Goal: Task Accomplishment & Management: Manage account settings

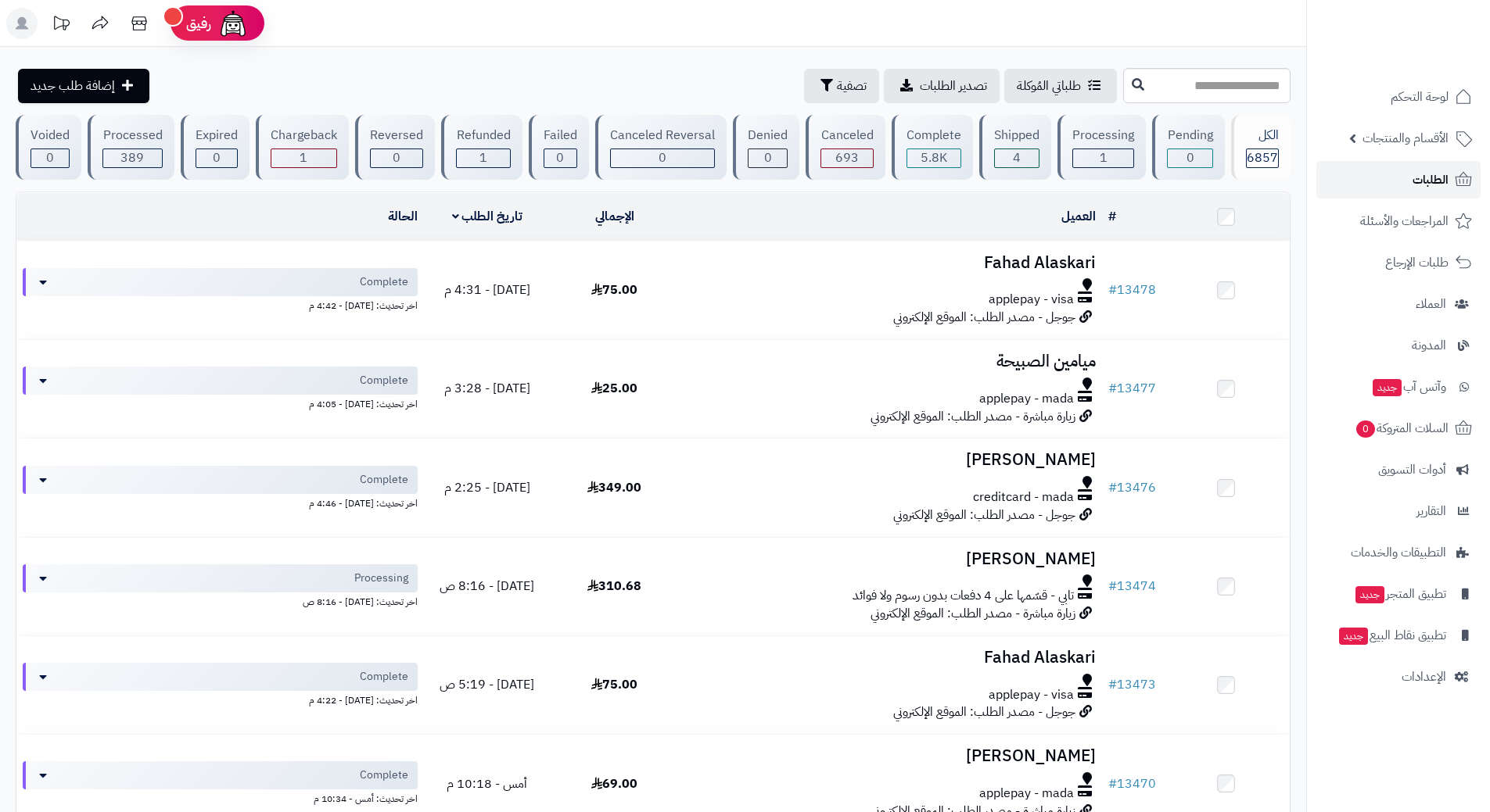
click at [1369, 183] on link "الطلبات" at bounding box center [1398, 179] width 164 height 37
click at [1338, 175] on link "الطلبات" at bounding box center [1398, 179] width 164 height 37
click at [1330, 174] on link "الطلبات" at bounding box center [1398, 179] width 164 height 37
click at [1335, 193] on link "الطلبات" at bounding box center [1398, 179] width 164 height 37
click at [1378, 171] on link "الطلبات" at bounding box center [1398, 179] width 164 height 37
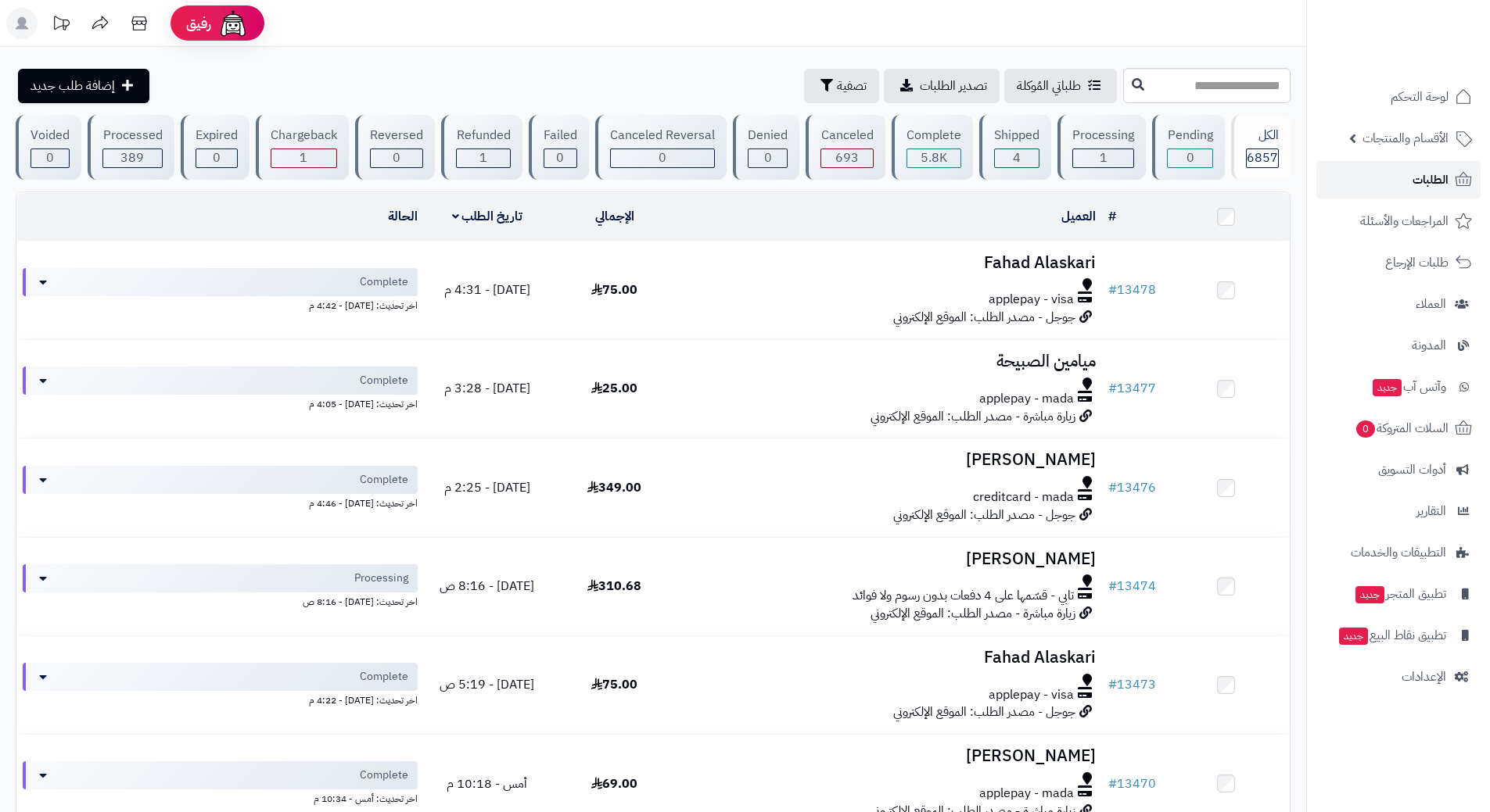
click at [1377, 190] on link "الطلبات" at bounding box center [1398, 179] width 164 height 37
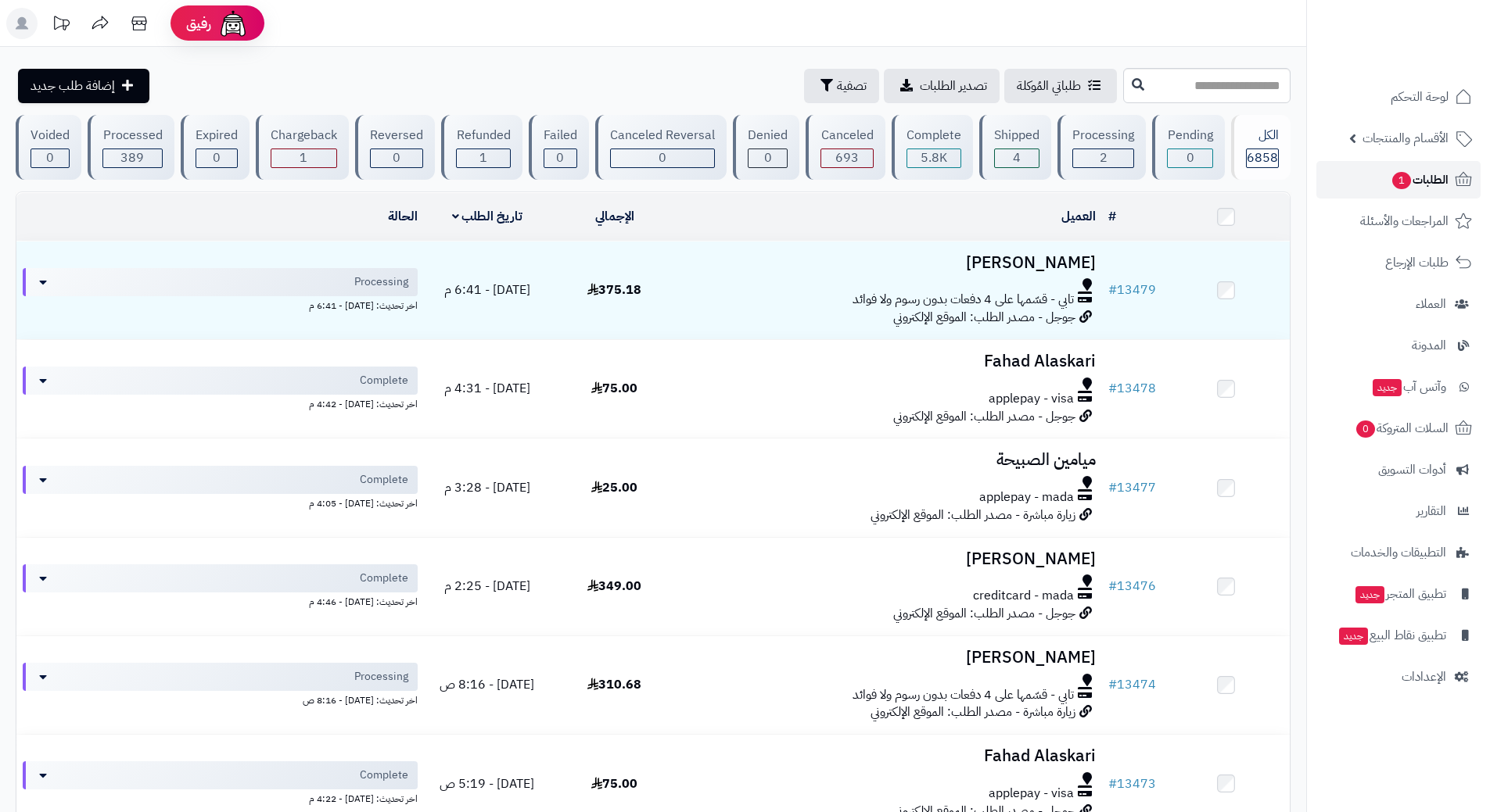
click at [1383, 167] on link "الطلبات 1" at bounding box center [1398, 179] width 164 height 37
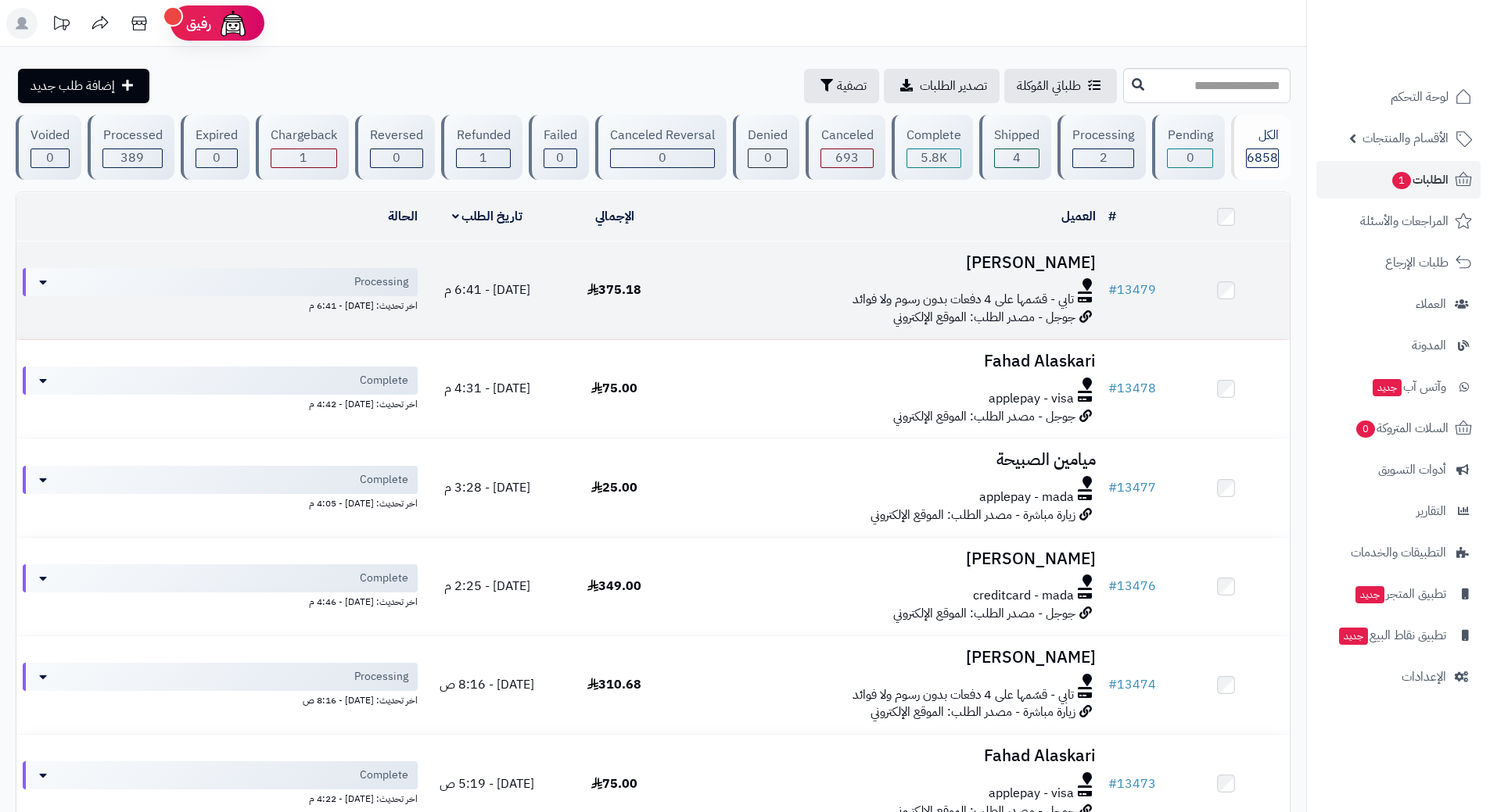
click at [730, 293] on div "تابي - قسّمها على 4 دفعات بدون رسوم ولا فوائد" at bounding box center [890, 300] width 412 height 18
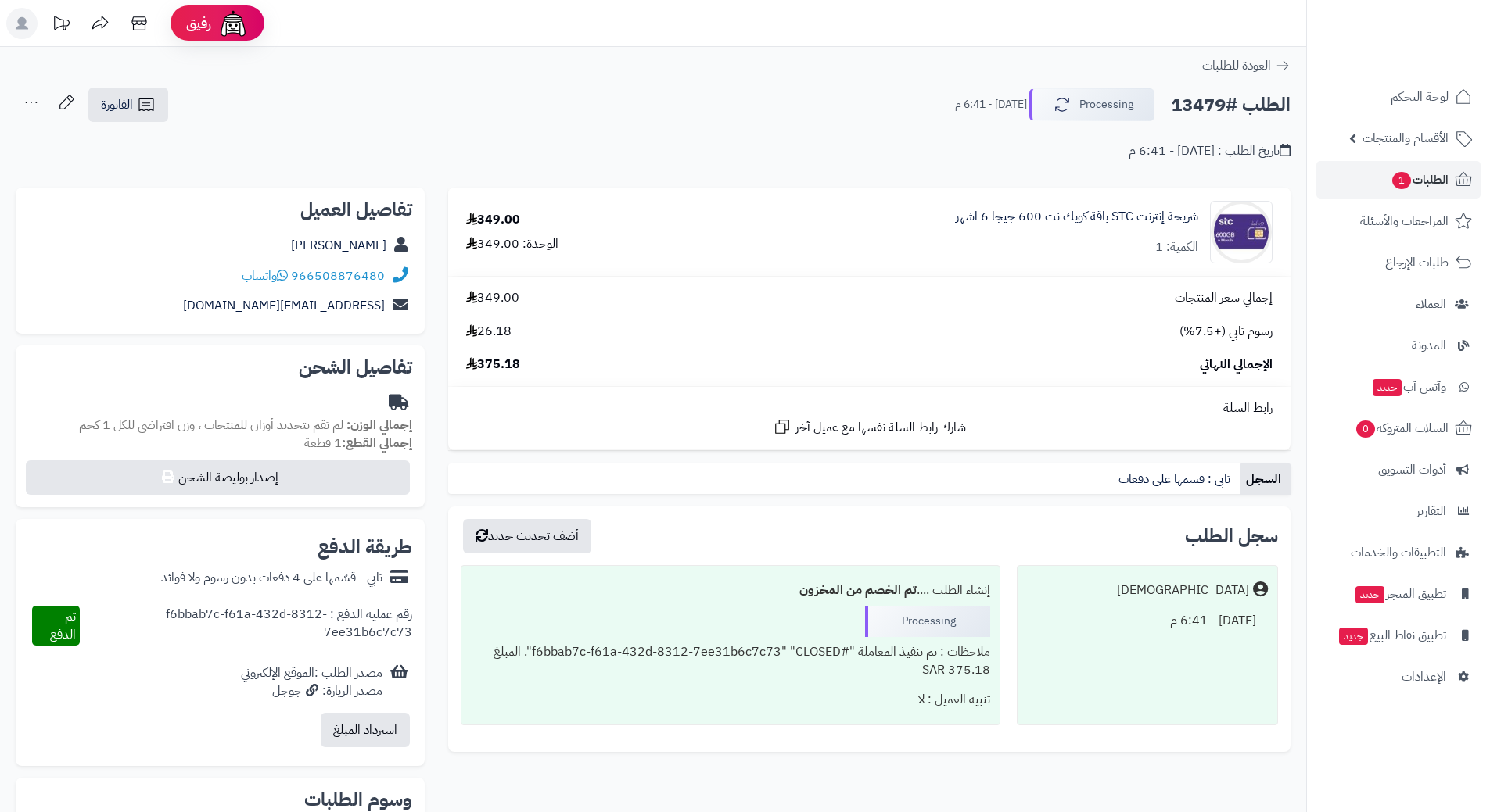
click at [1212, 102] on h2 "الطلب #13479" at bounding box center [1231, 105] width 120 height 32
click at [1215, 102] on h2 "الطلب #13479" at bounding box center [1231, 105] width 120 height 32
click at [1100, 111] on button "Processing" at bounding box center [1093, 103] width 125 height 33
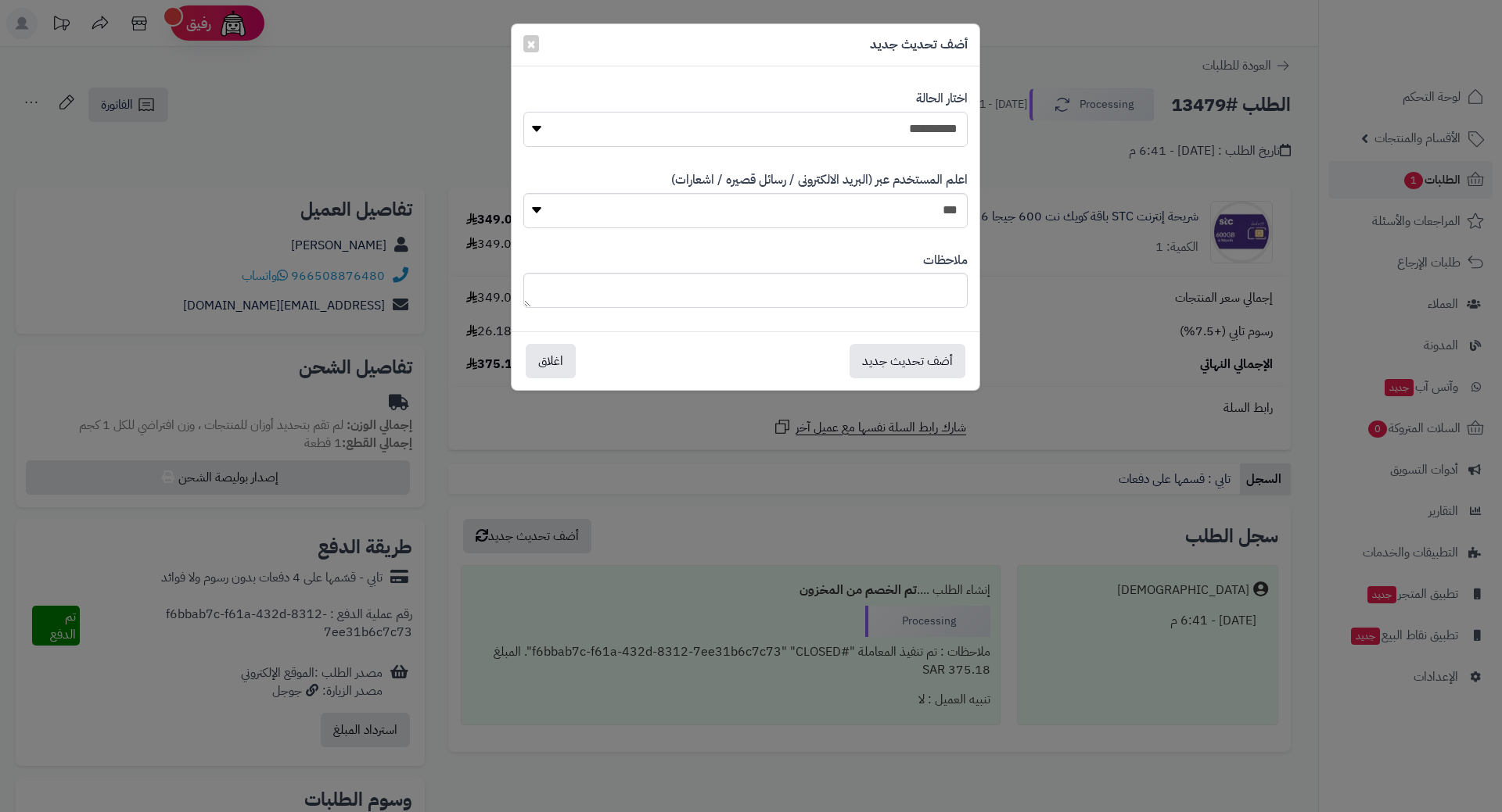
drag, startPoint x: 916, startPoint y: 116, endPoint x: 921, endPoint y: 121, distance: 7.1
click at [916, 116] on select "**********" at bounding box center [746, 129] width 444 height 35
select select "*"
click at [524, 112] on select "**********" at bounding box center [746, 129] width 444 height 35
click at [935, 366] on button "أضف تحديث جديد" at bounding box center [908, 360] width 116 height 34
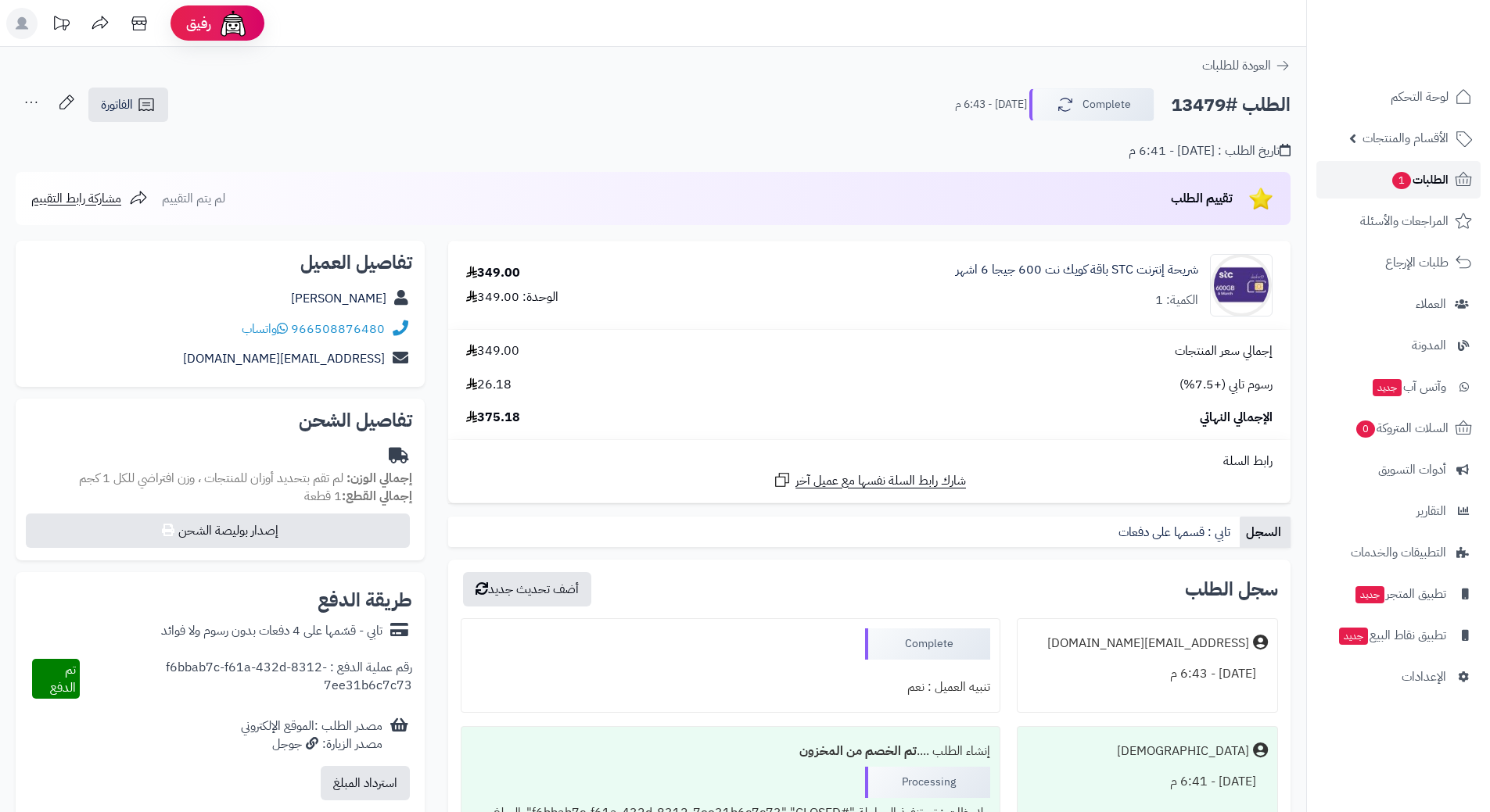
click at [1391, 185] on span "الطلبات 1" at bounding box center [1419, 180] width 58 height 22
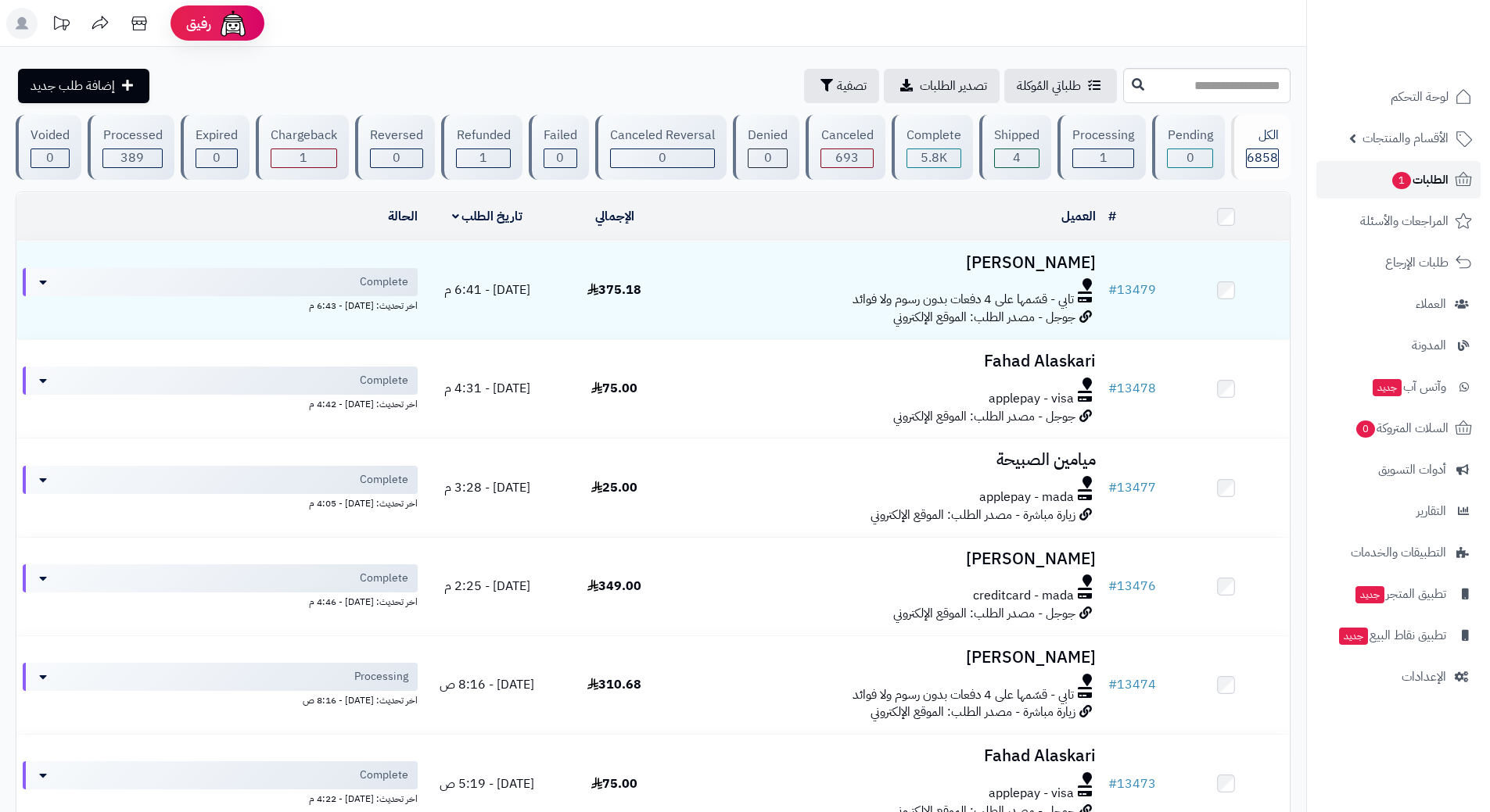
click at [1428, 175] on span "الطلبات 1" at bounding box center [1419, 180] width 58 height 22
click at [1370, 183] on link "الطلبات 1" at bounding box center [1398, 179] width 164 height 37
click at [1350, 187] on link "الطلبات 1" at bounding box center [1398, 179] width 164 height 37
drag, startPoint x: 1376, startPoint y: 184, endPoint x: 1367, endPoint y: 184, distance: 9.0
click at [1376, 184] on link "الطلبات" at bounding box center [1398, 179] width 164 height 37
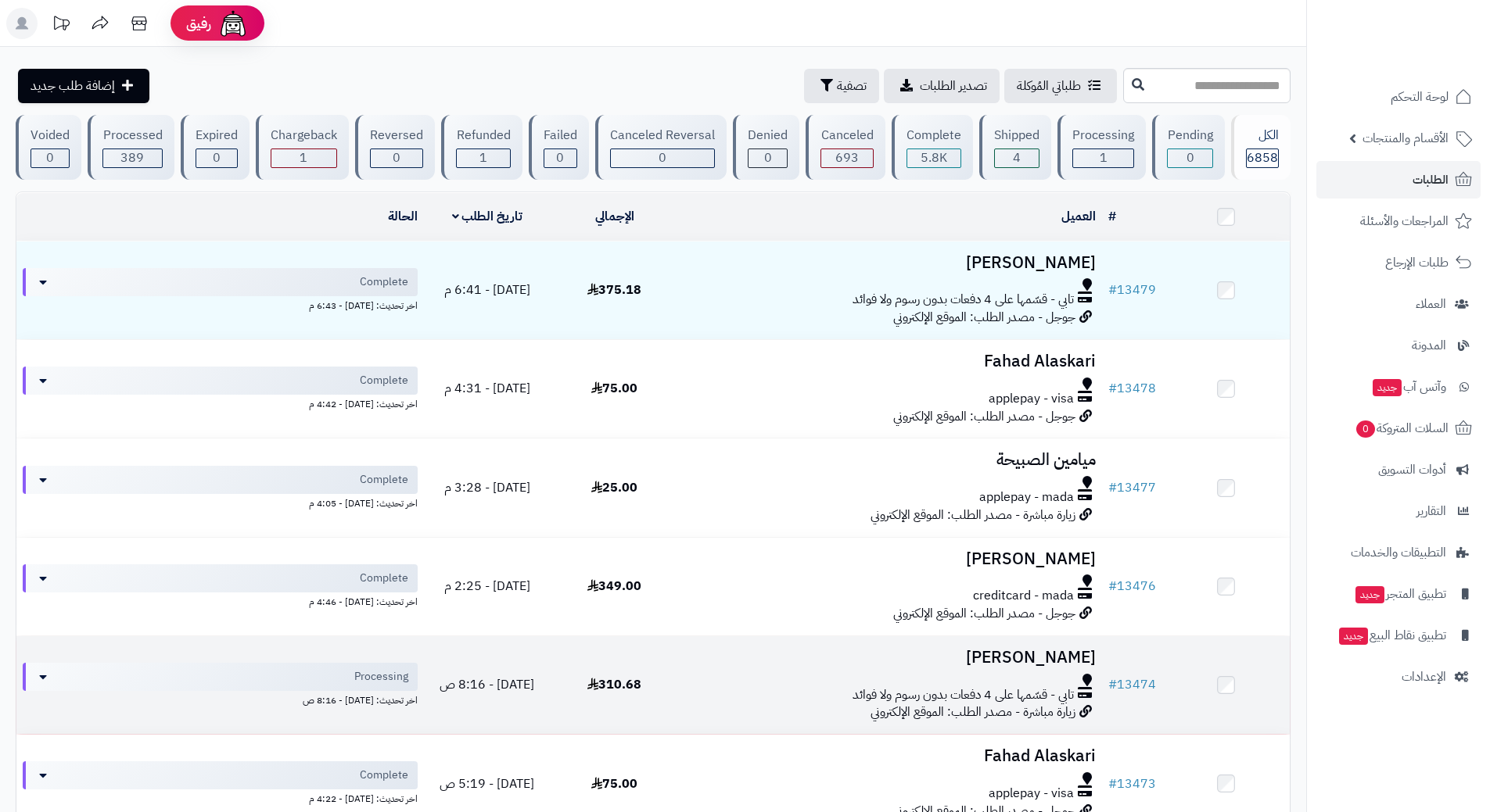
click at [685, 682] on td "حسين الجرفي تابي - قسّمها على 4 دفعات بدون رسوم ولا فوائد زيارة مباشرة - مصدر ا…" at bounding box center [890, 685] width 424 height 98
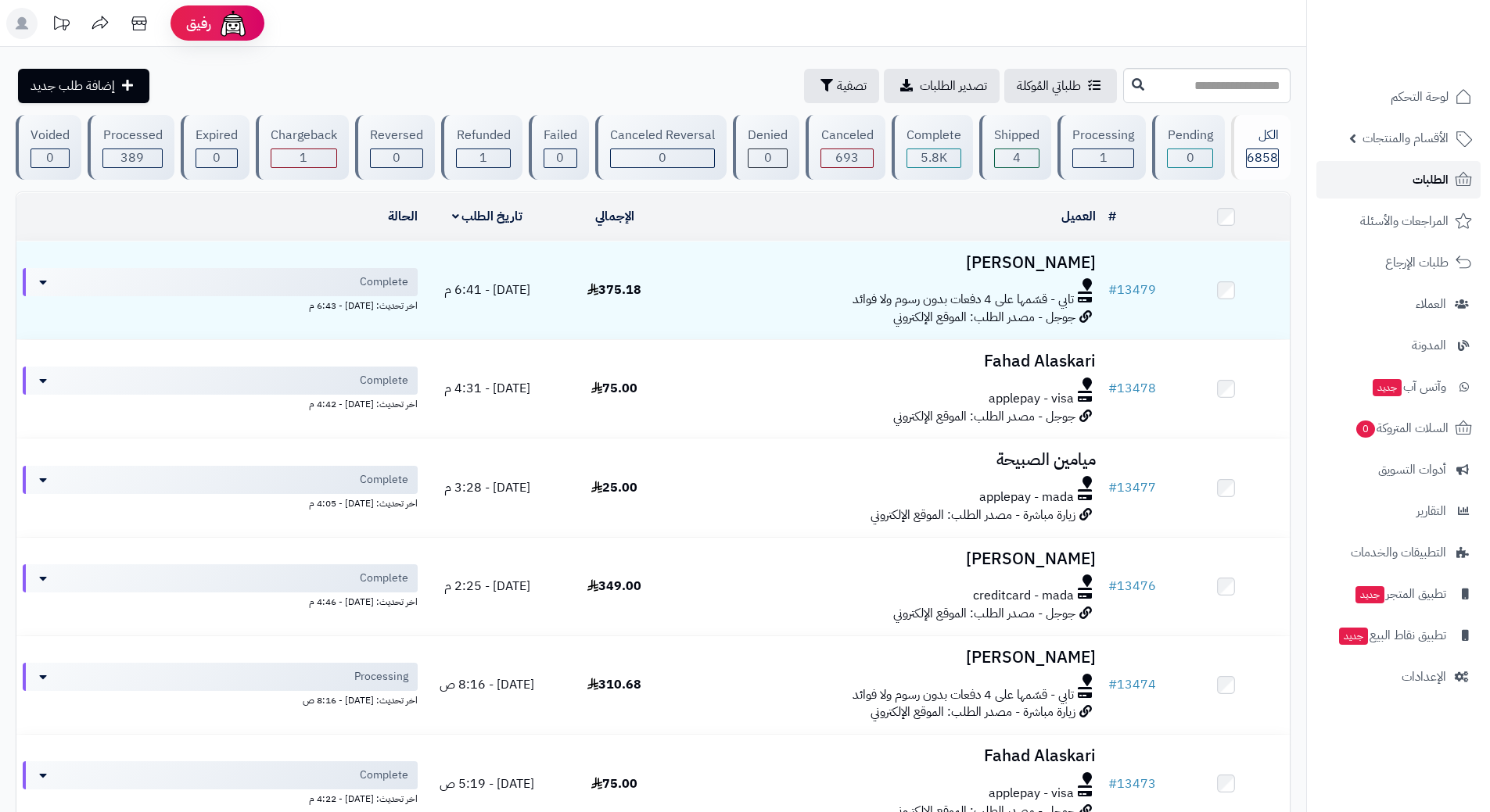
click at [1384, 182] on link "الطلبات" at bounding box center [1398, 179] width 164 height 37
click at [1385, 168] on link "الطلبات" at bounding box center [1398, 179] width 164 height 37
click at [1328, 176] on link "الطلبات" at bounding box center [1398, 179] width 164 height 37
click at [1350, 189] on link "الطلبات" at bounding box center [1398, 179] width 164 height 37
click at [1406, 173] on link "الطلبات" at bounding box center [1398, 179] width 164 height 37
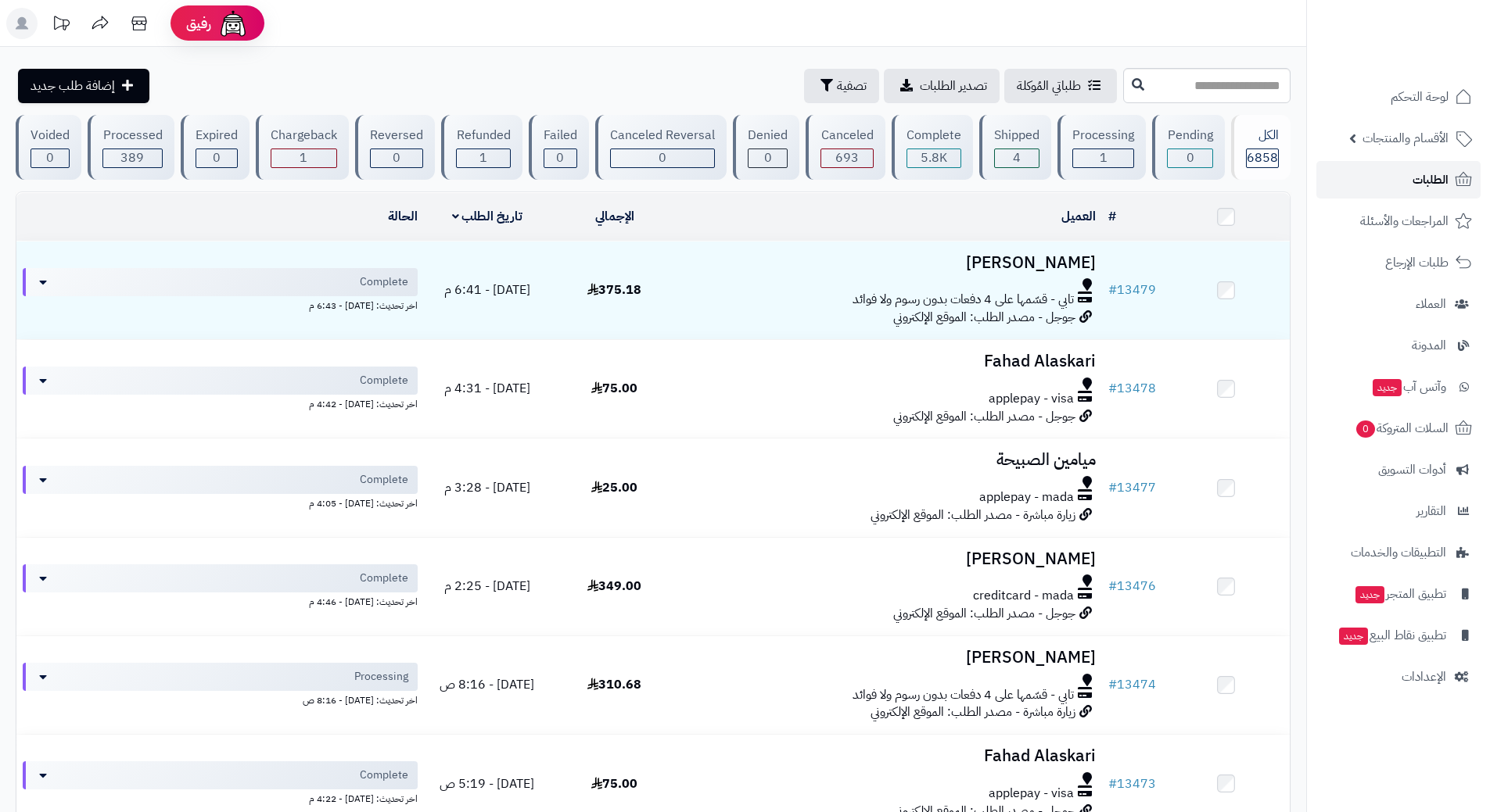
click at [1402, 185] on link "الطلبات" at bounding box center [1398, 179] width 164 height 37
click at [1348, 179] on link "الطلبات" at bounding box center [1398, 179] width 164 height 37
click at [1411, 144] on span "الأقسام والمنتجات" at bounding box center [1406, 139] width 86 height 22
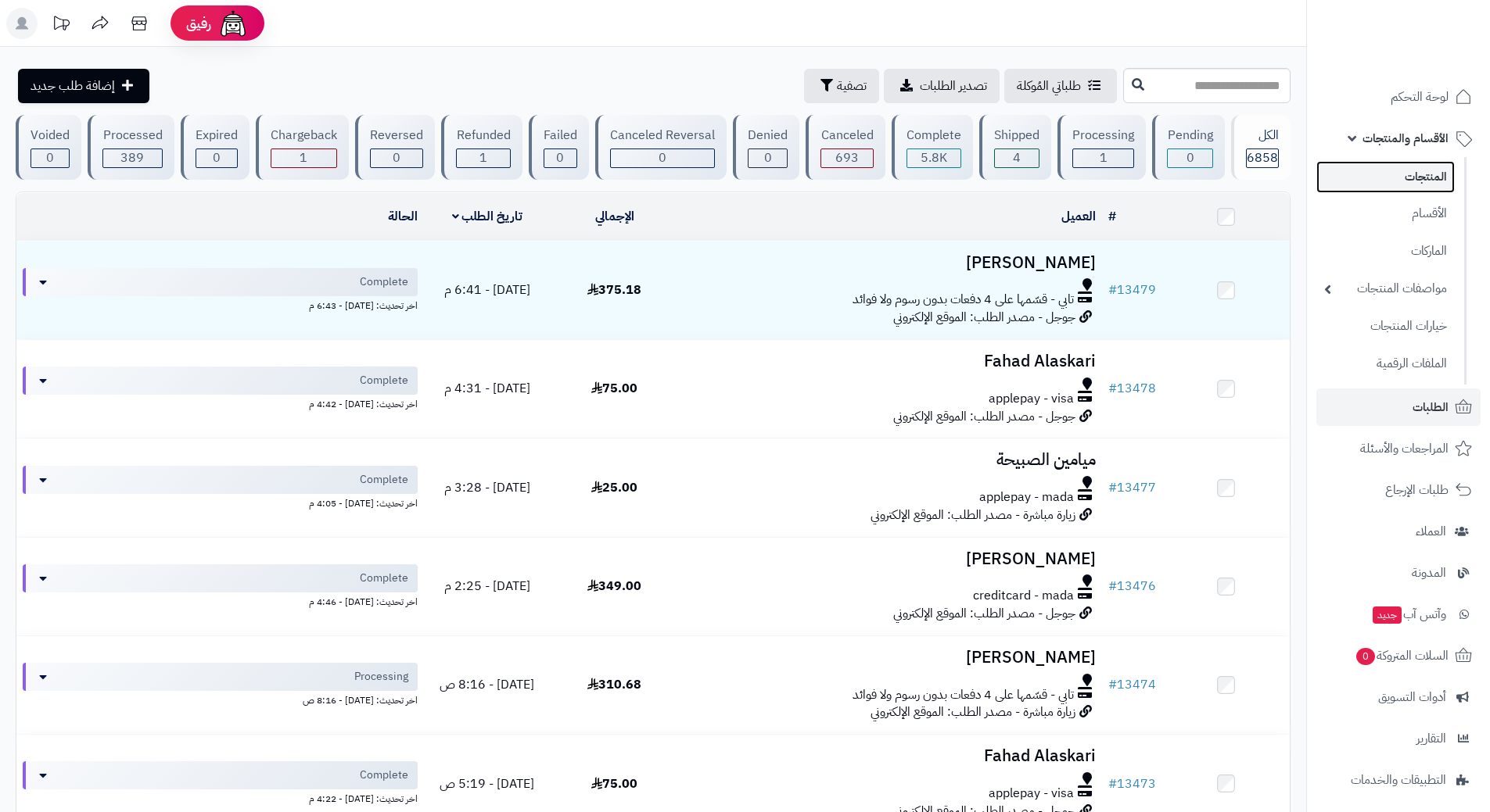
click at [1410, 170] on link "المنتجات" at bounding box center [1385, 177] width 139 height 32
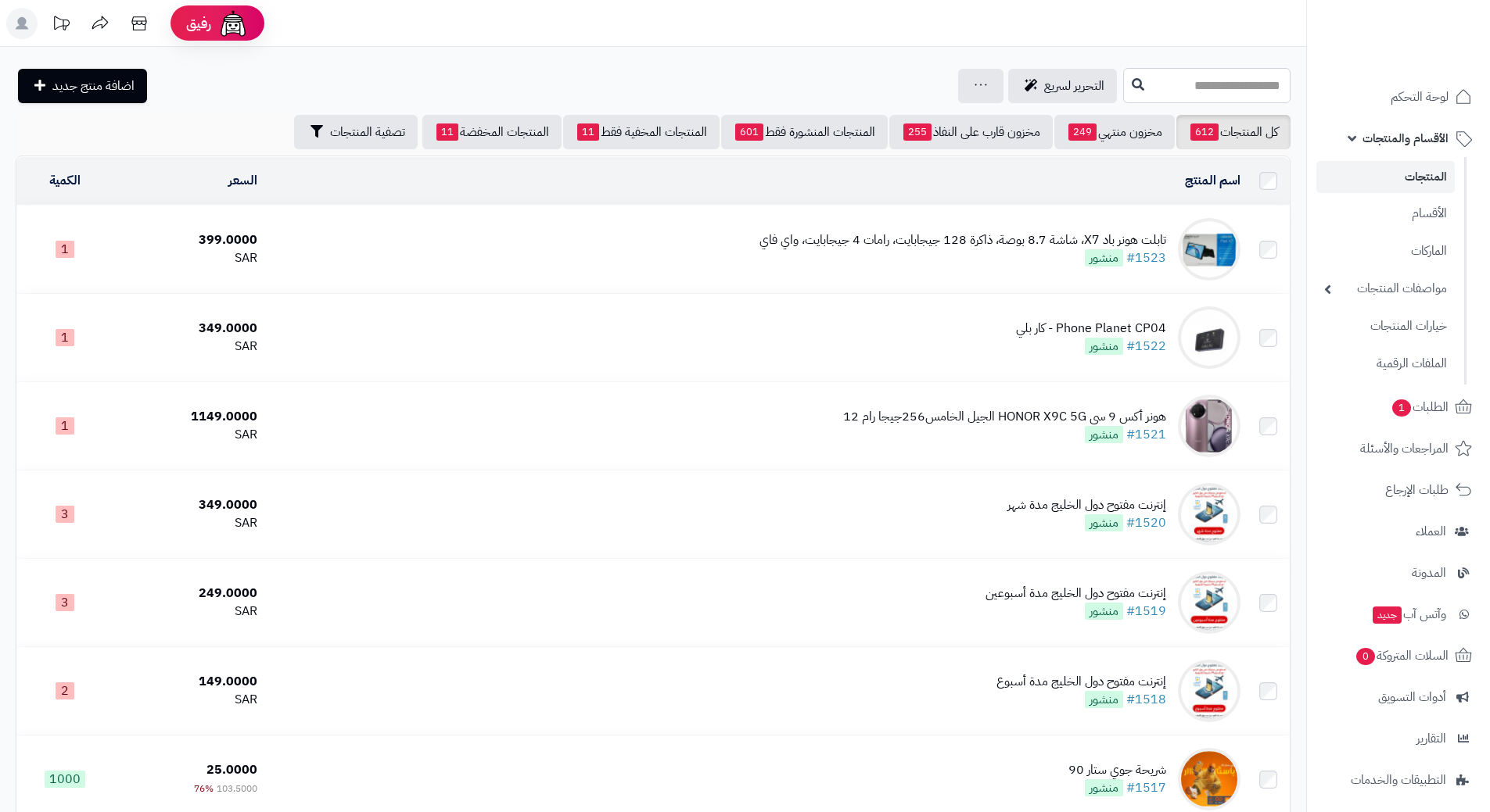
click at [1204, 88] on input "text" at bounding box center [1207, 86] width 167 height 35
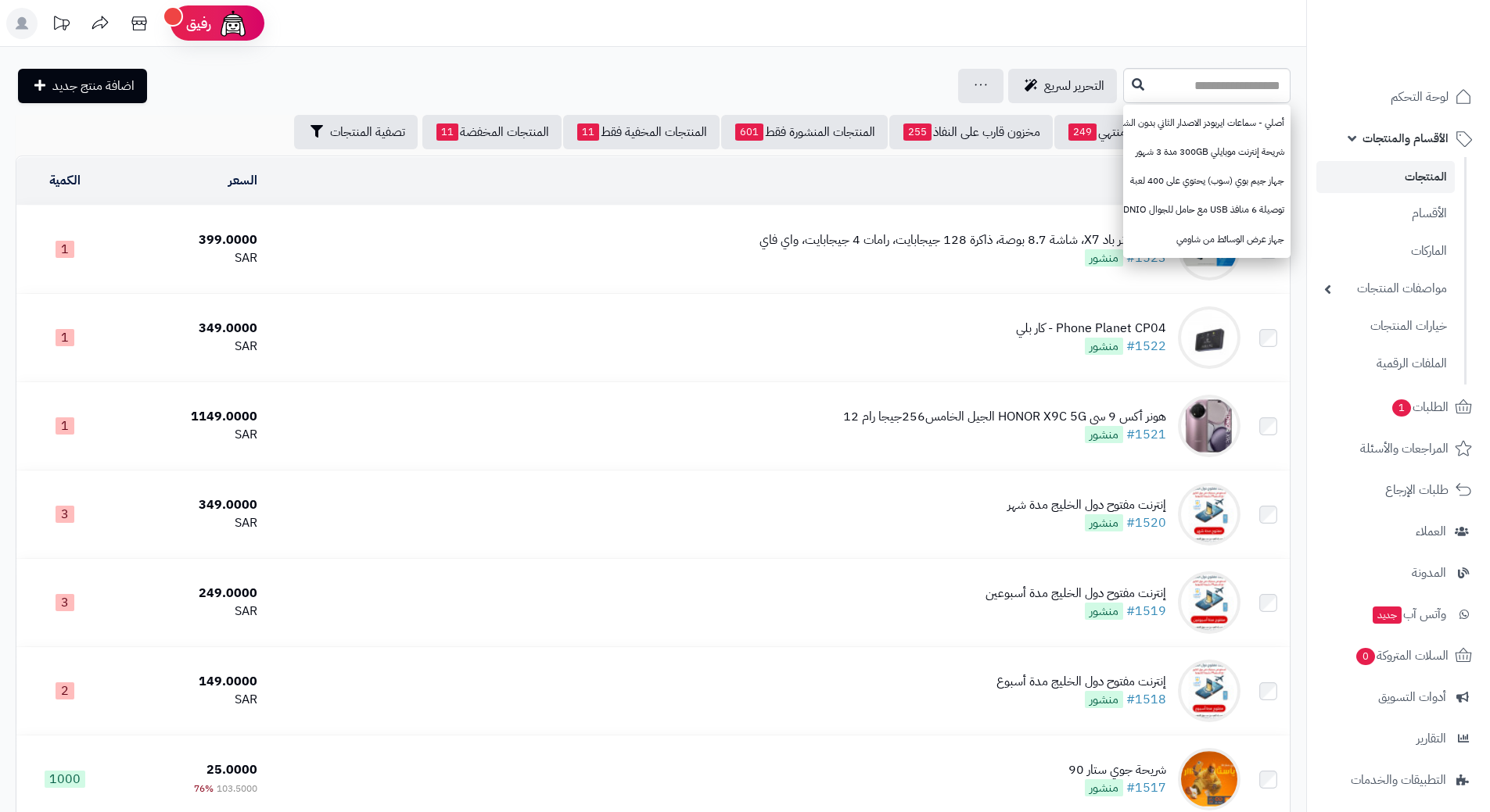
click at [965, 220] on td "تابلت هونر باد X7، شاشة 8.7 بوصة، ذاكرة 128 جيجابايت، رامات 4 جيجابايت، واي فاي…" at bounding box center [755, 249] width 983 height 87
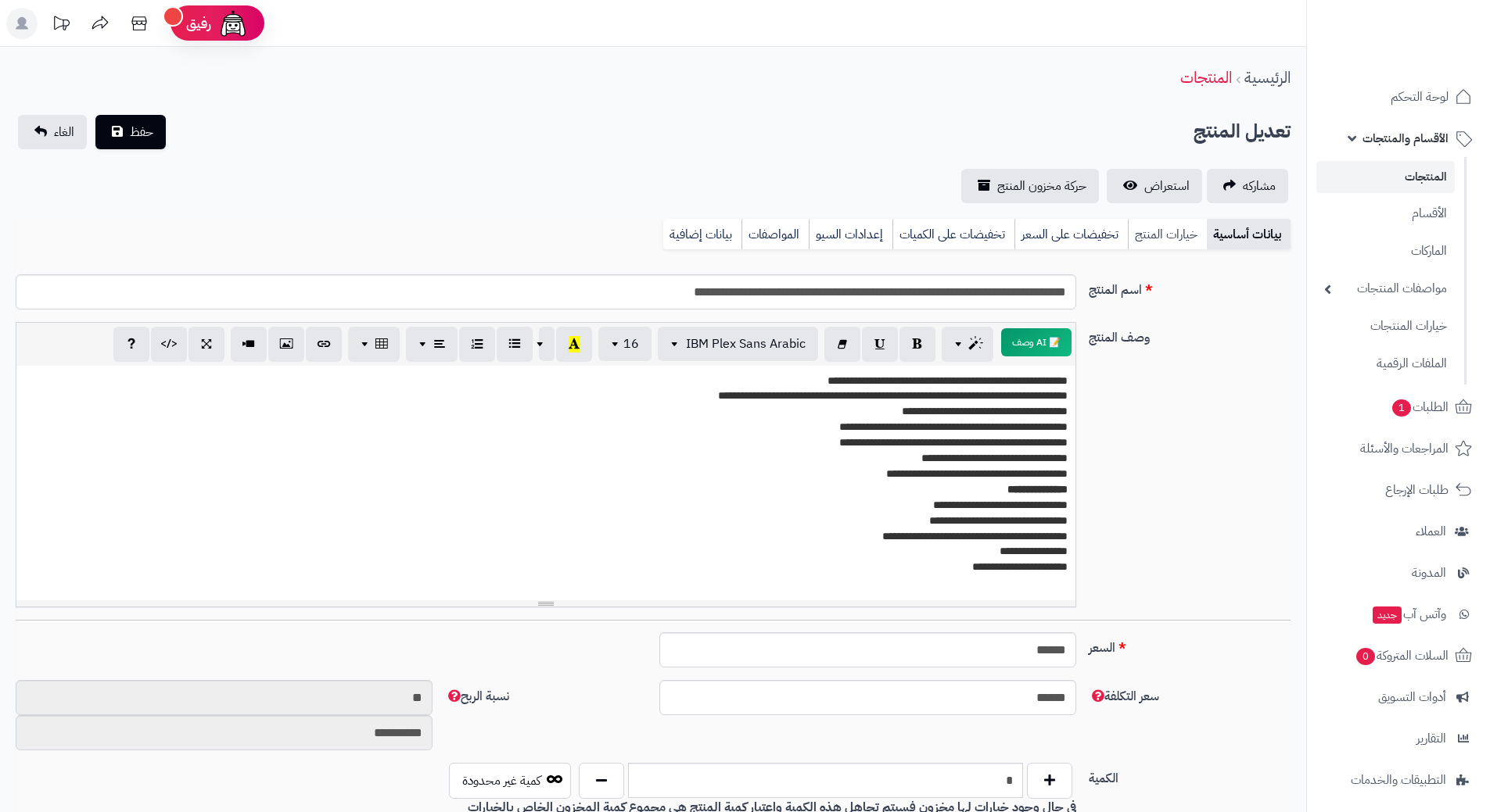
click at [1166, 232] on link "خيارات المنتج" at bounding box center [1168, 234] width 79 height 31
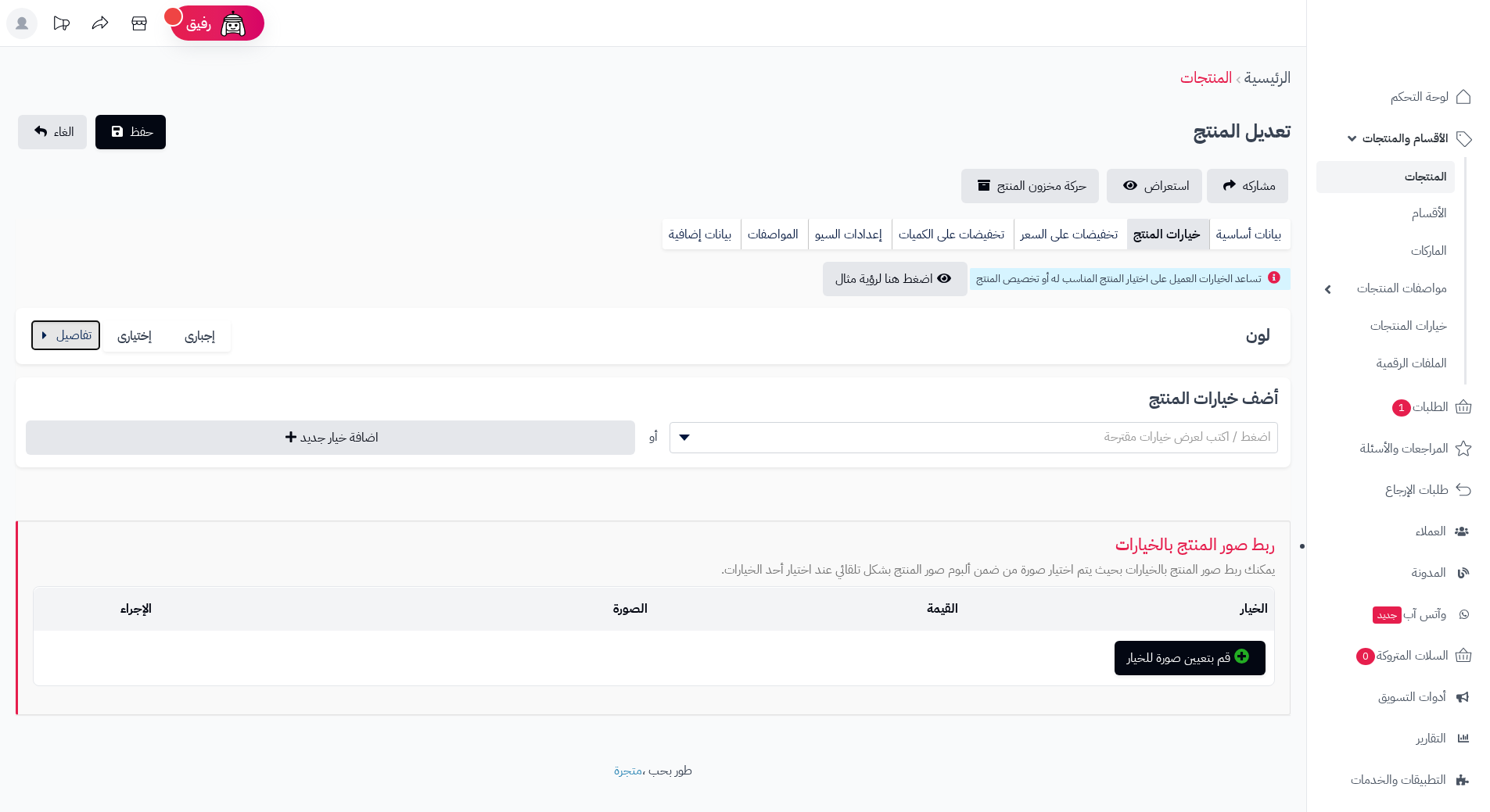
click at [56, 335] on button "button" at bounding box center [65, 335] width 71 height 31
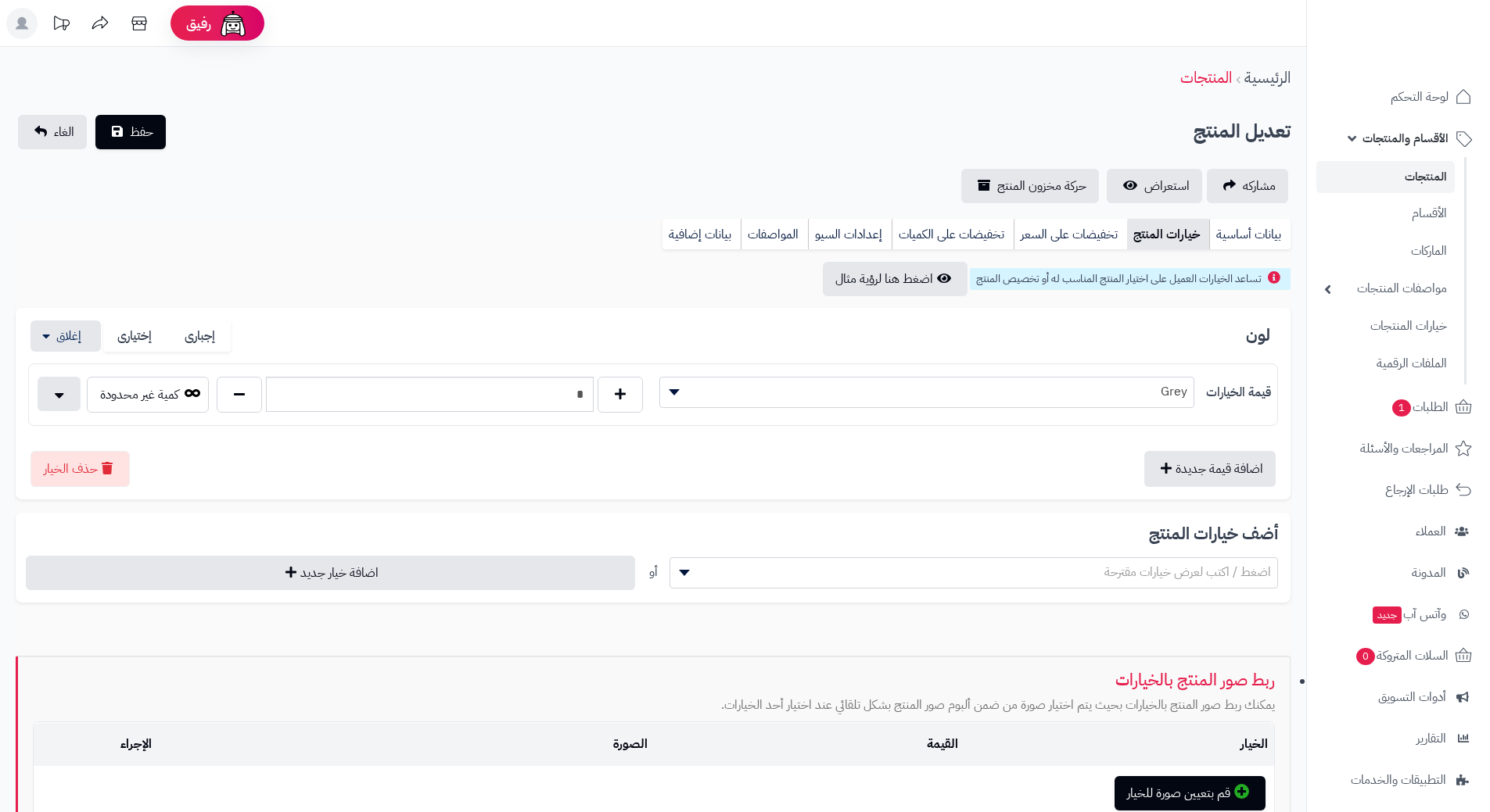
click at [1358, 131] on link "الأقسام والمنتجات" at bounding box center [1398, 138] width 164 height 37
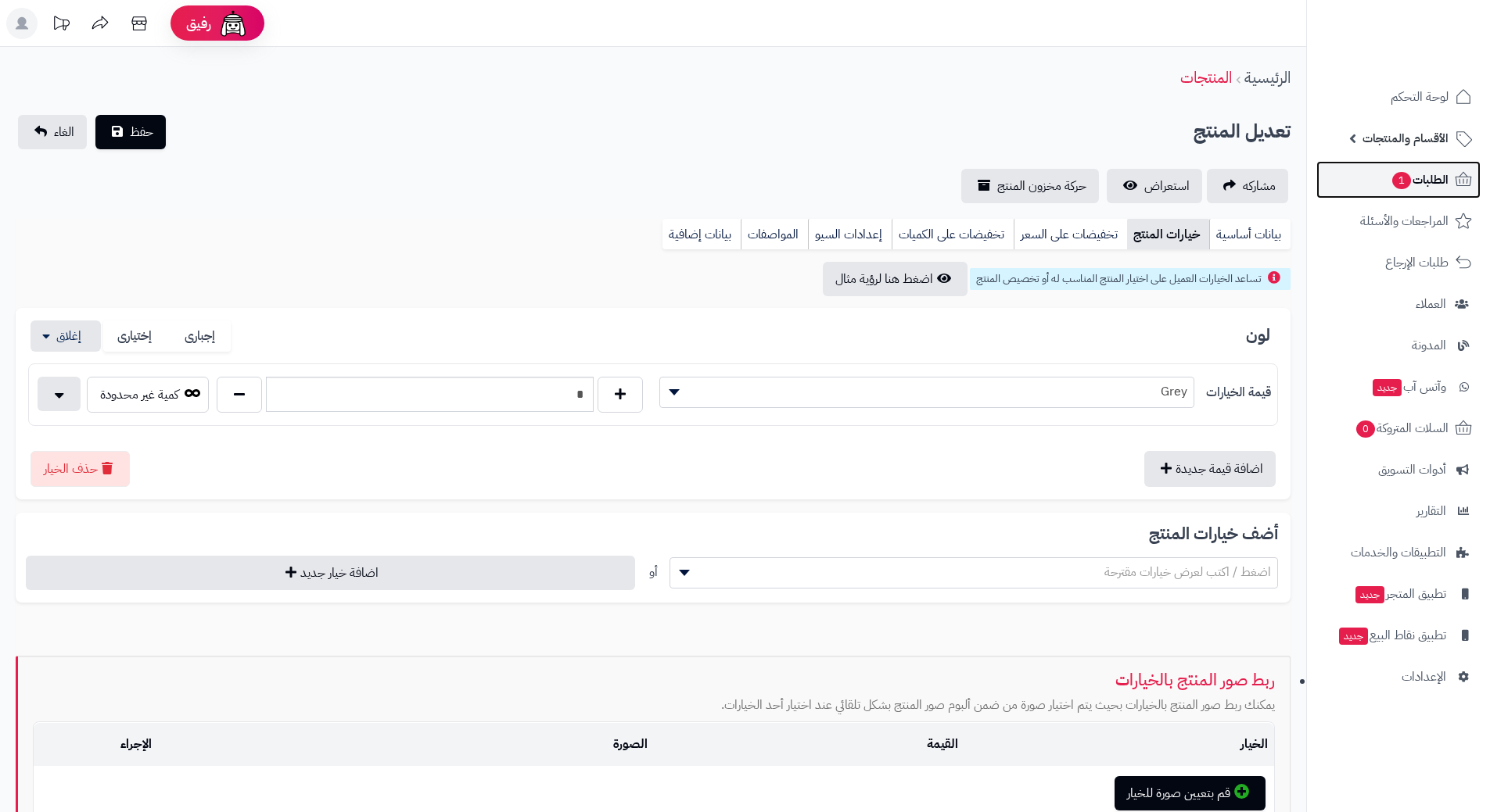
click at [1398, 183] on span "1" at bounding box center [1402, 181] width 19 height 17
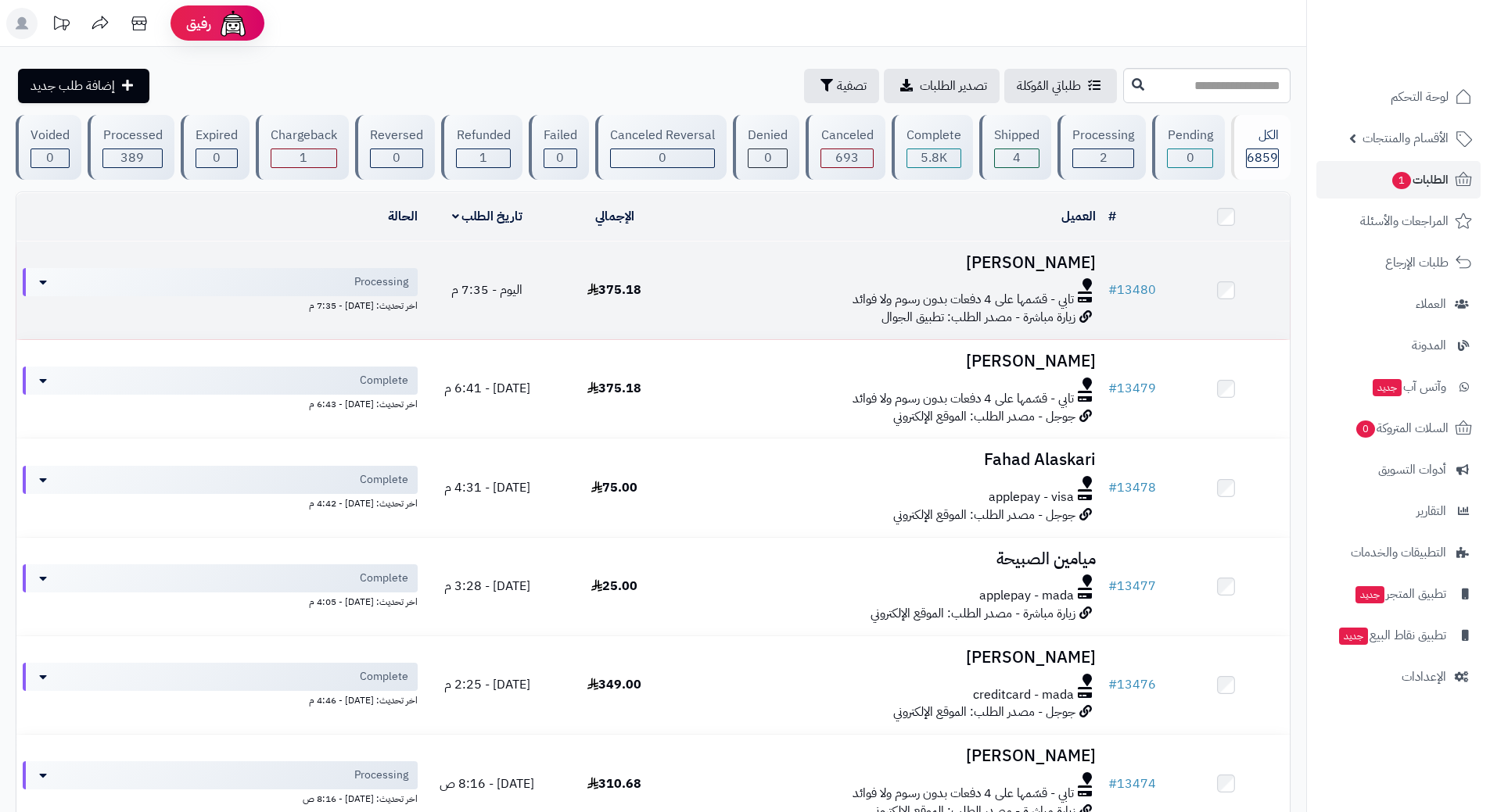
click at [707, 283] on div at bounding box center [890, 285] width 412 height 13
drag, startPoint x: 707, startPoint y: 283, endPoint x: 705, endPoint y: 271, distance: 12.2
click at [707, 283] on div at bounding box center [890, 285] width 412 height 13
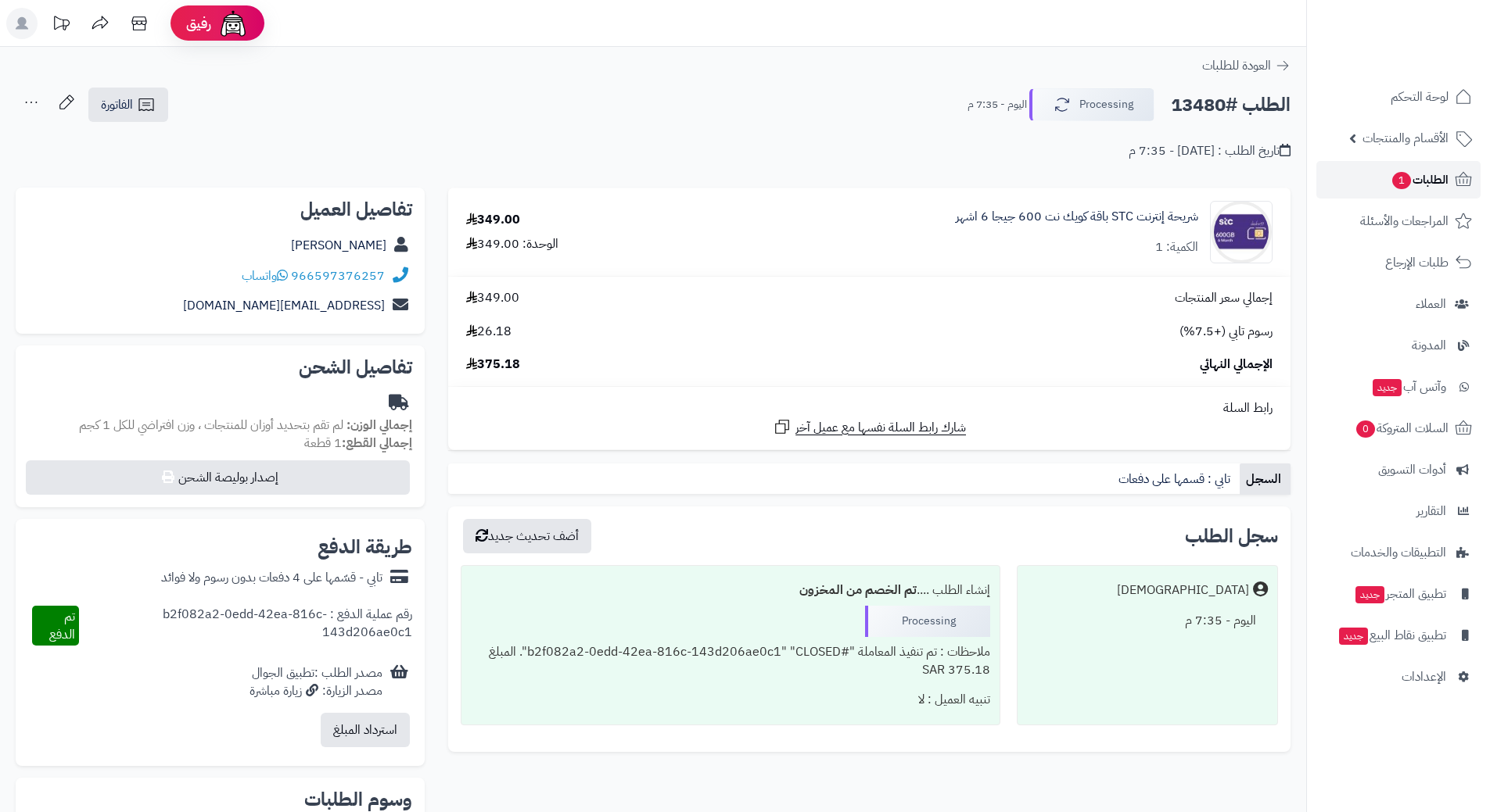
click at [1415, 184] on span "الطلبات 1" at bounding box center [1419, 180] width 58 height 22
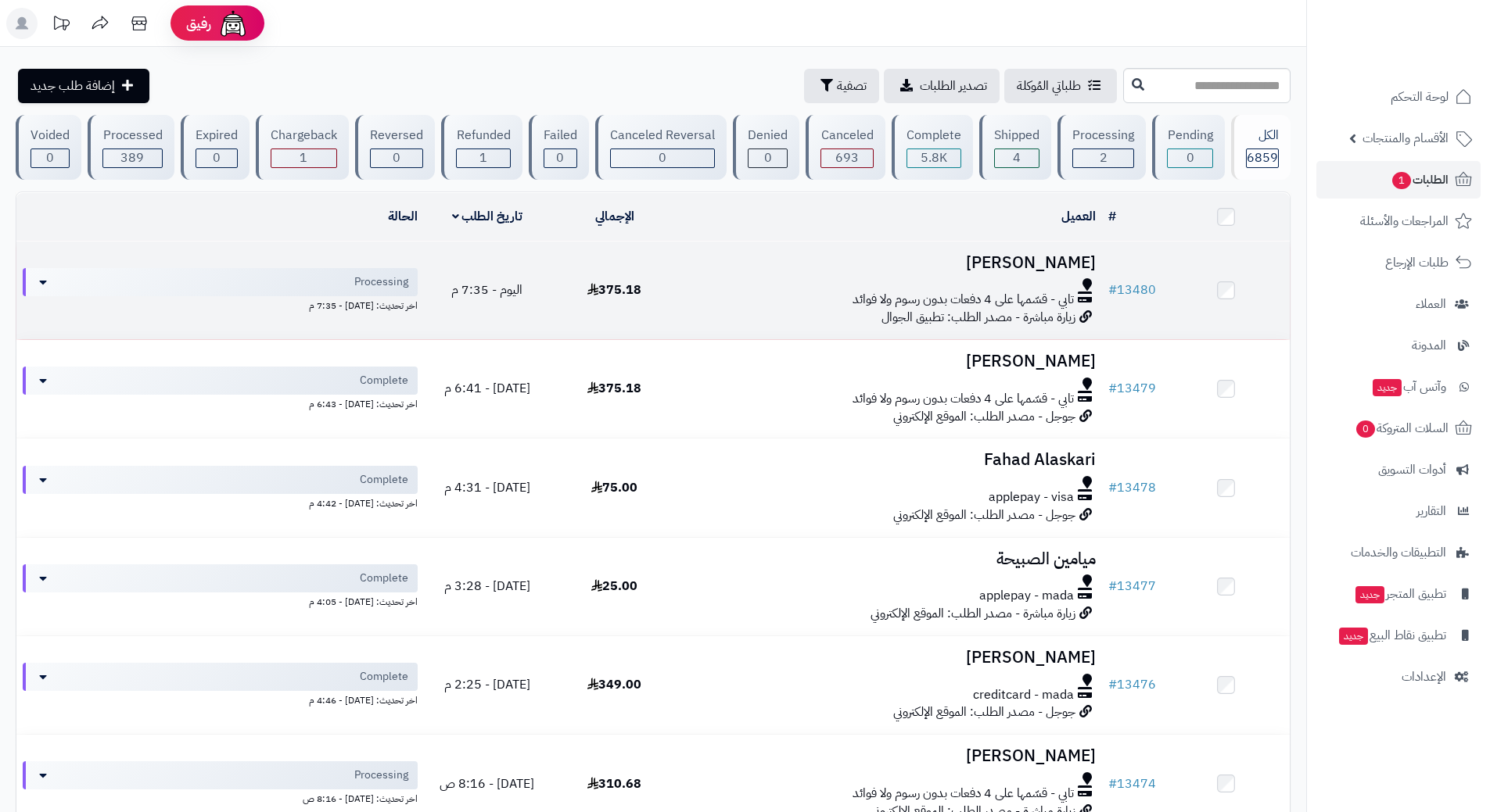
click at [753, 300] on div "تابي - قسّمها على 4 دفعات بدون رسوم ولا فوائد" at bounding box center [890, 300] width 412 height 18
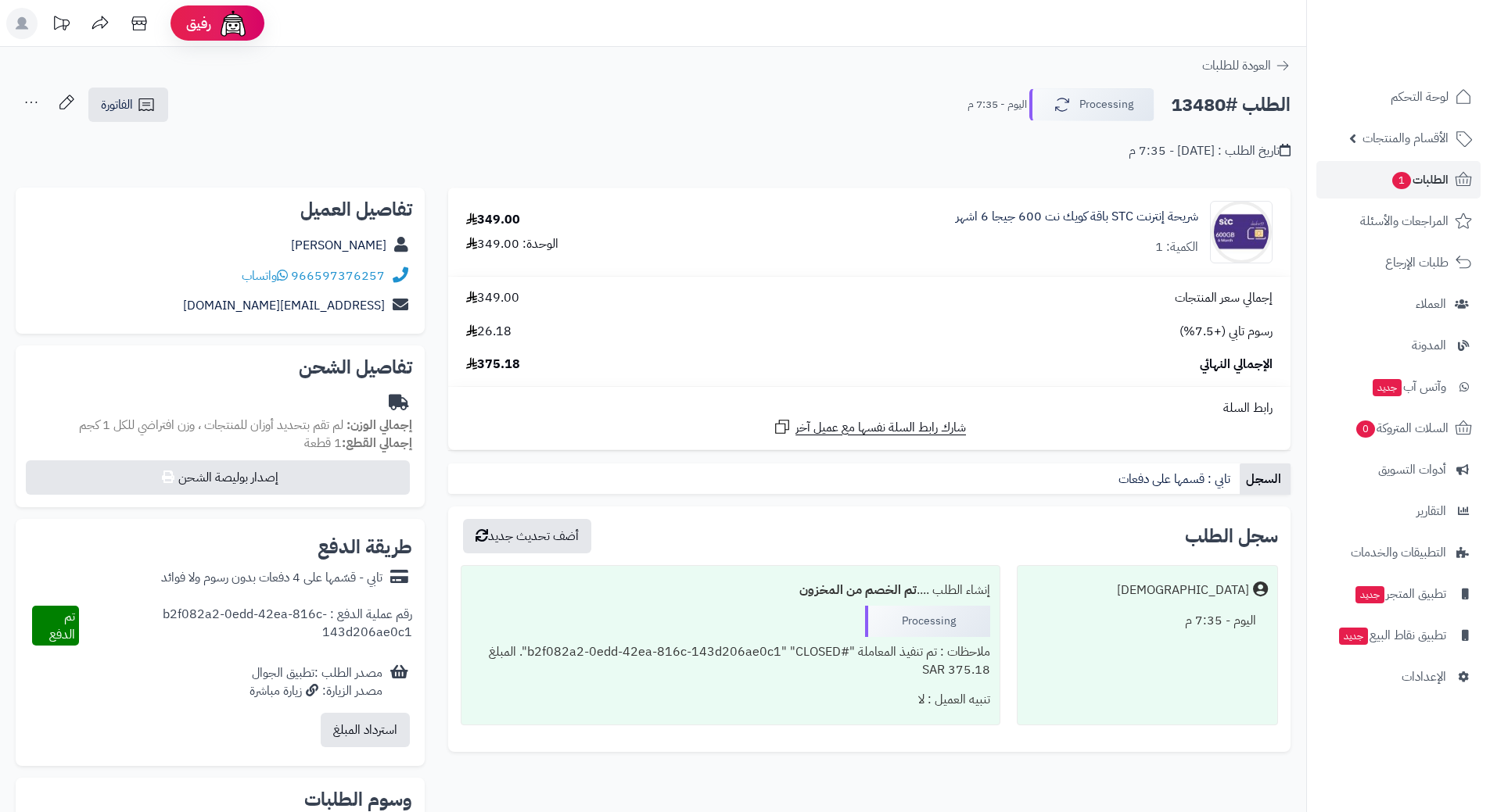
click at [1208, 102] on h2 "الطلب #13480" at bounding box center [1231, 105] width 120 height 32
click at [1208, 101] on h2 "الطلب #13480" at bounding box center [1231, 105] width 120 height 32
click at [1208, 99] on h2 "الطلب #13480" at bounding box center [1231, 105] width 120 height 32
click at [1209, 98] on h2 "الطلب #13480" at bounding box center [1231, 105] width 120 height 32
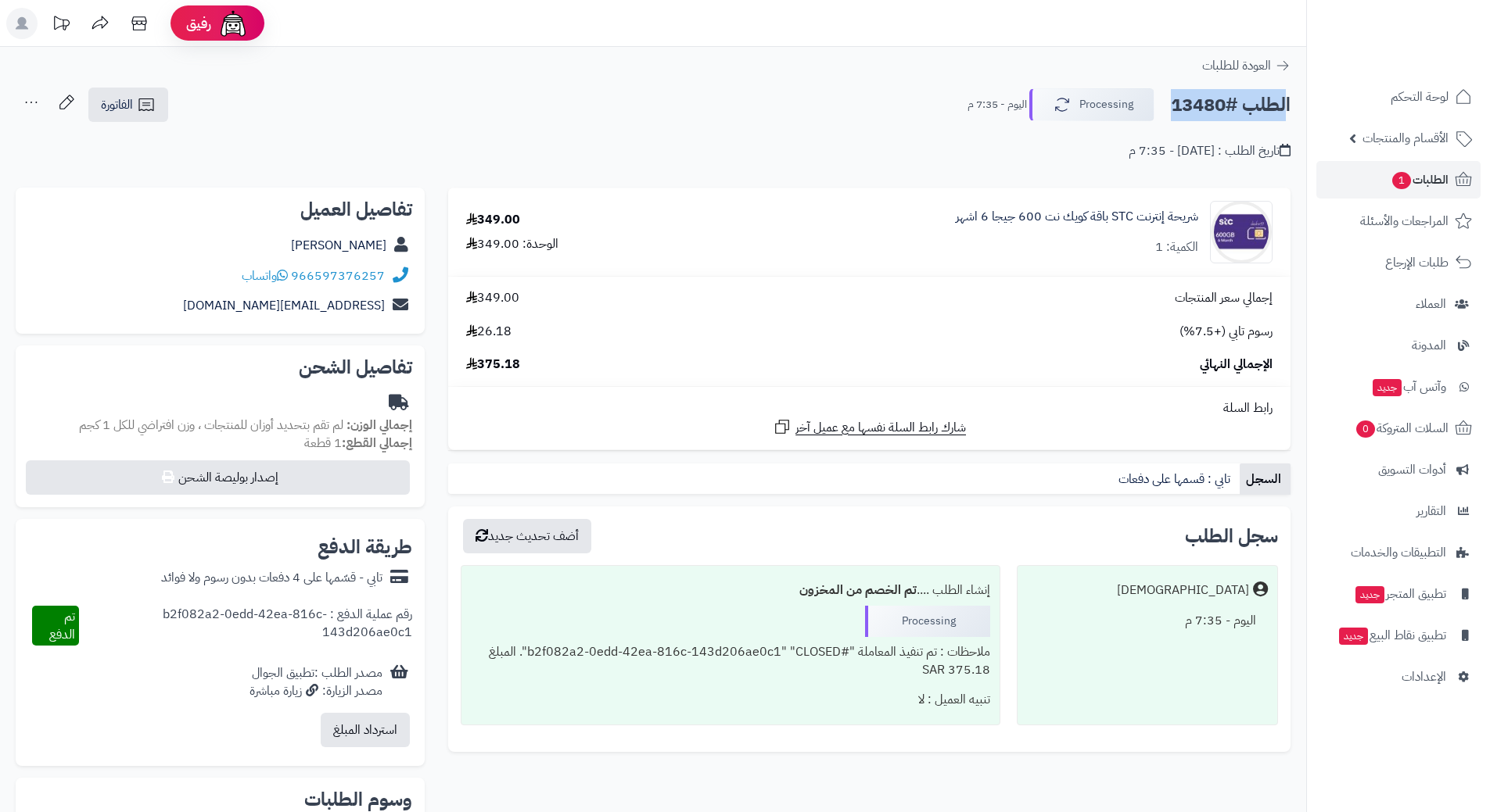
click at [1209, 98] on h2 "الطلب #13480" at bounding box center [1231, 105] width 120 height 32
click at [283, 273] on icon at bounding box center [282, 275] width 11 height 13
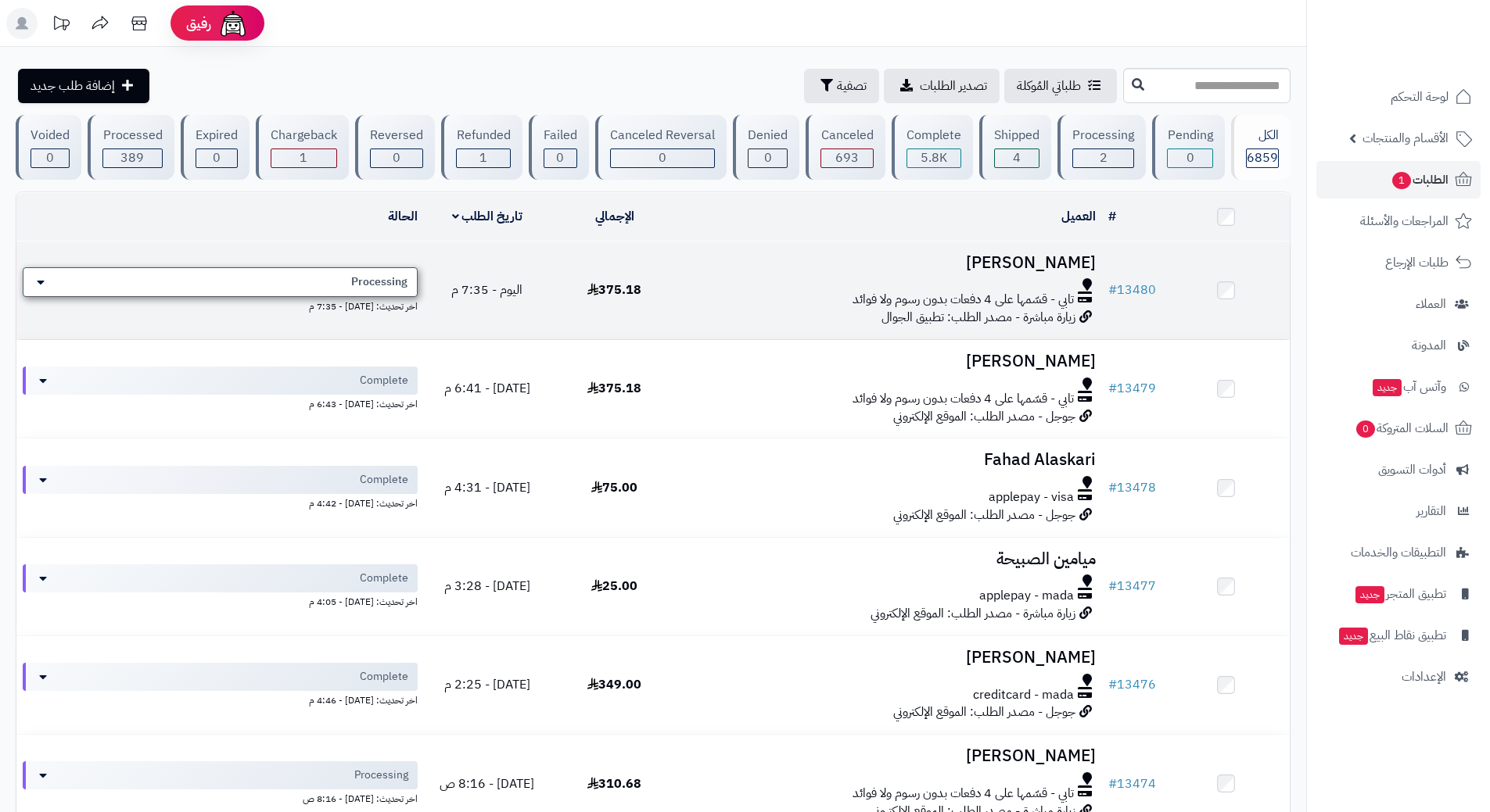
click at [363, 277] on span "Processing" at bounding box center [379, 282] width 56 height 16
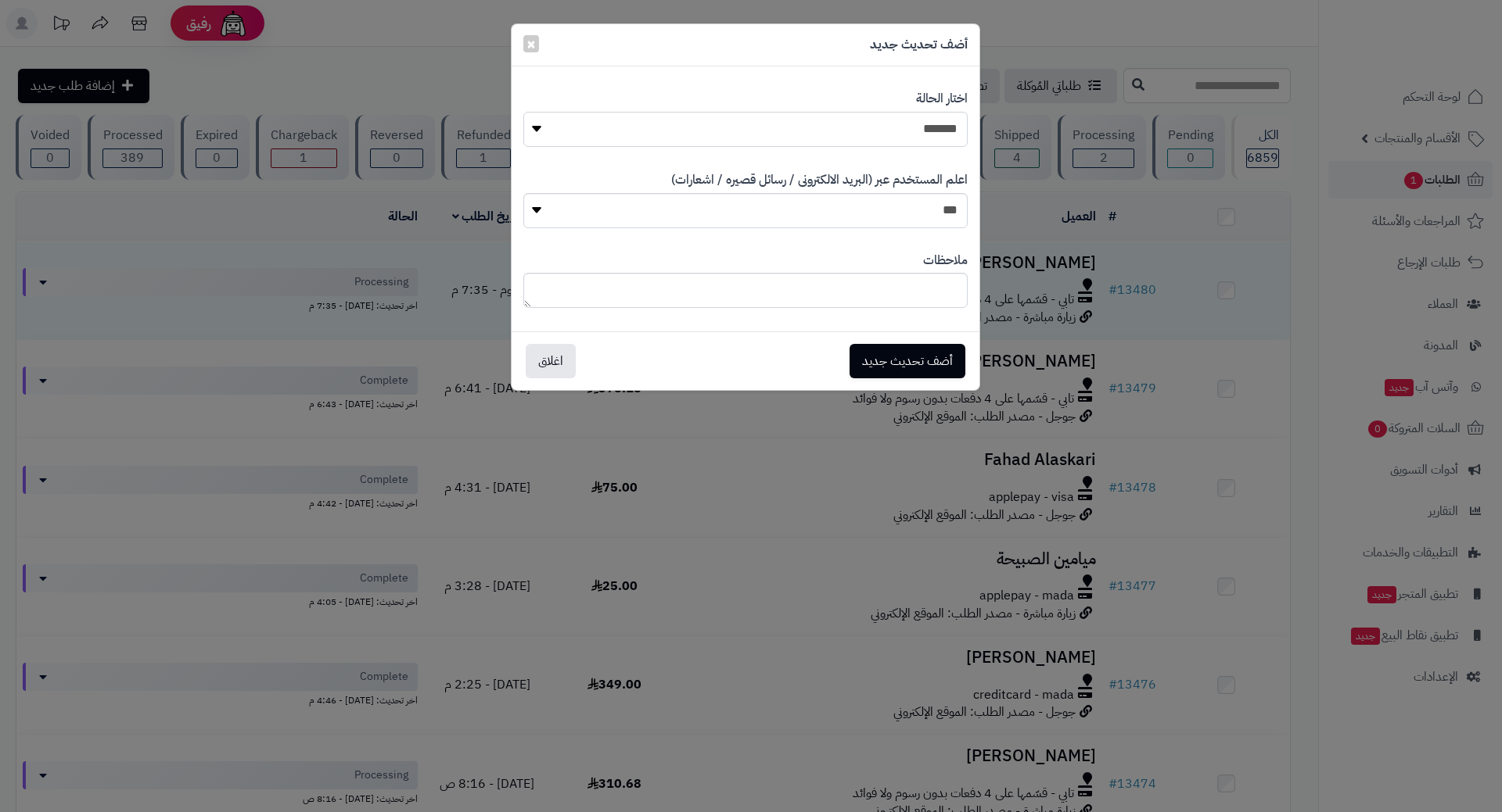
click at [741, 135] on select "**********" at bounding box center [746, 129] width 444 height 35
select select "*"
click at [524, 112] on select "**********" at bounding box center [746, 129] width 444 height 35
click at [895, 360] on button "أضف تحديث جديد" at bounding box center [908, 360] width 116 height 34
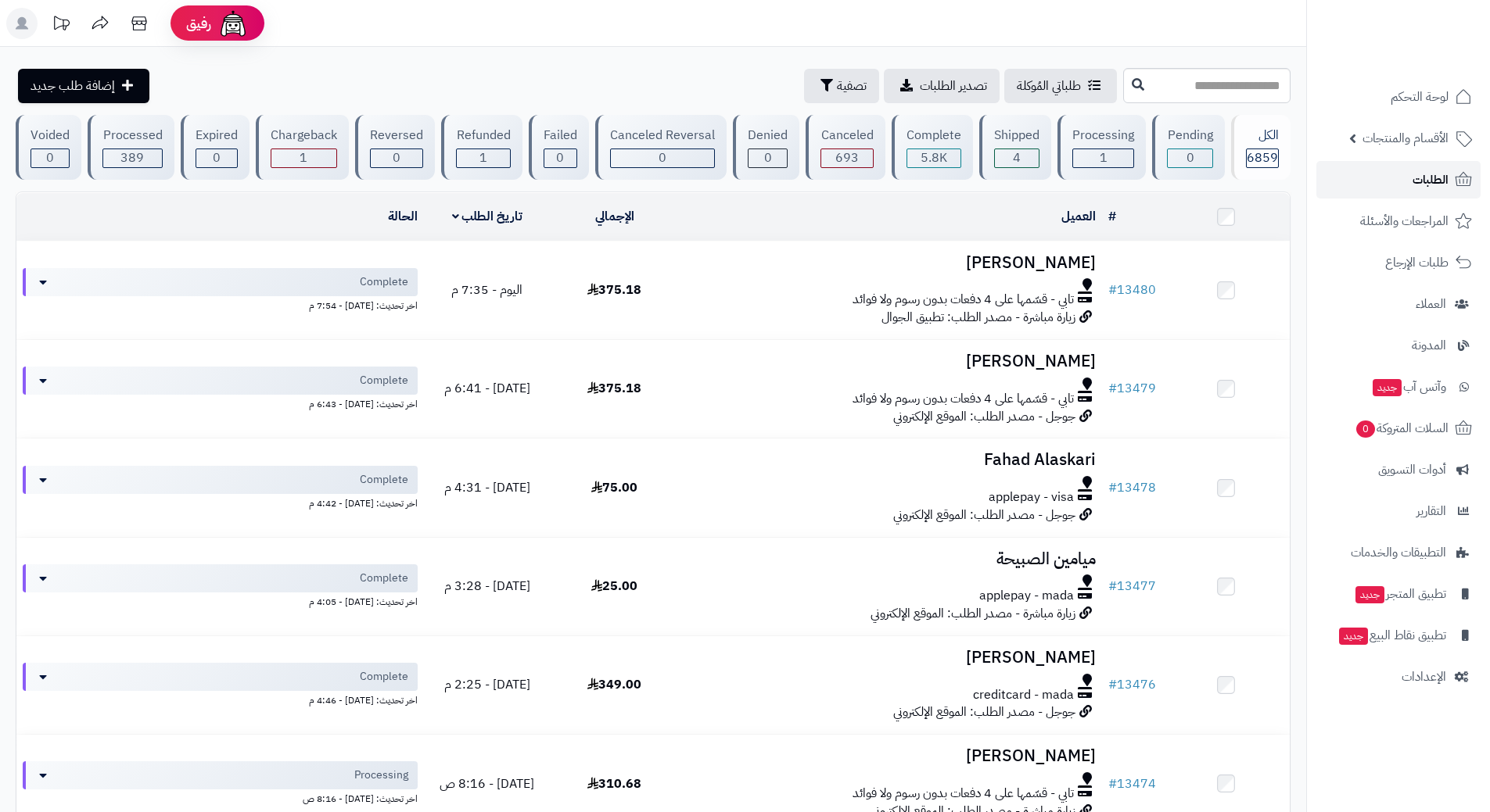
click at [1371, 178] on link "الطلبات" at bounding box center [1398, 179] width 164 height 37
click at [1354, 164] on link "الطلبات" at bounding box center [1398, 179] width 164 height 37
click at [1426, 420] on span "السلات المتروكة 1" at bounding box center [1401, 428] width 94 height 22
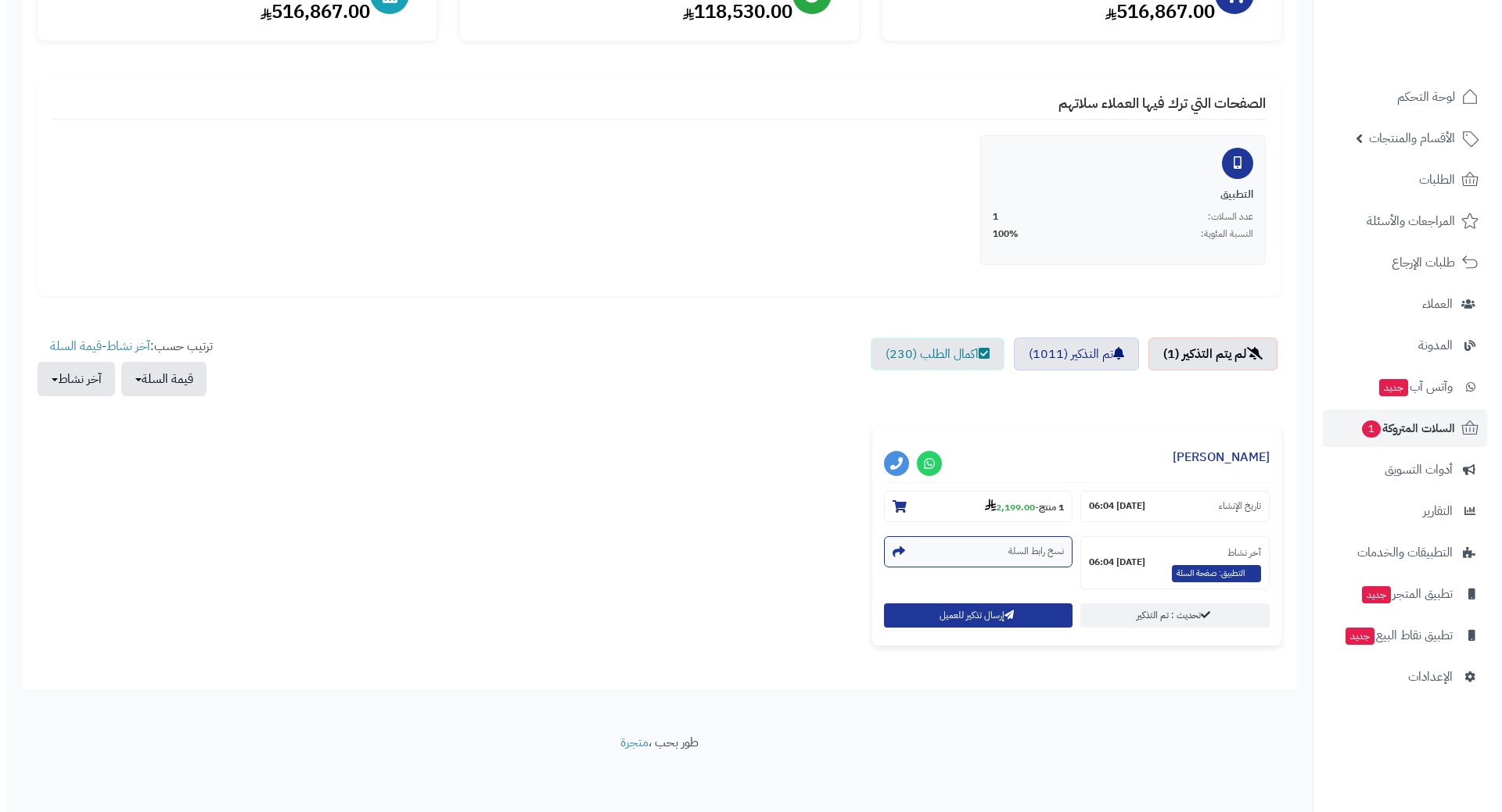
scroll to position [312, 0]
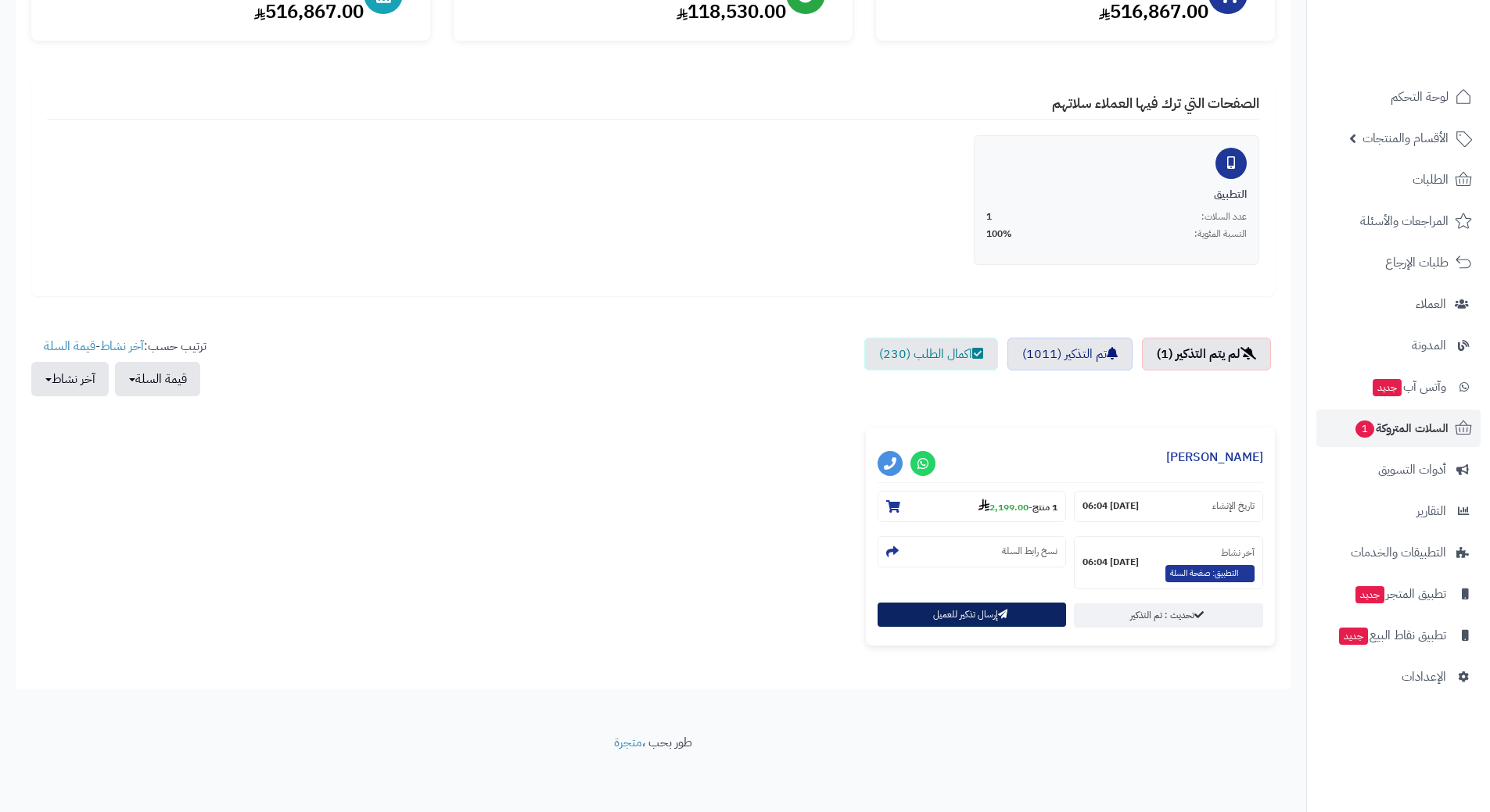
click at [973, 603] on button "إرسال تذكير للعميل" at bounding box center [972, 615] width 190 height 25
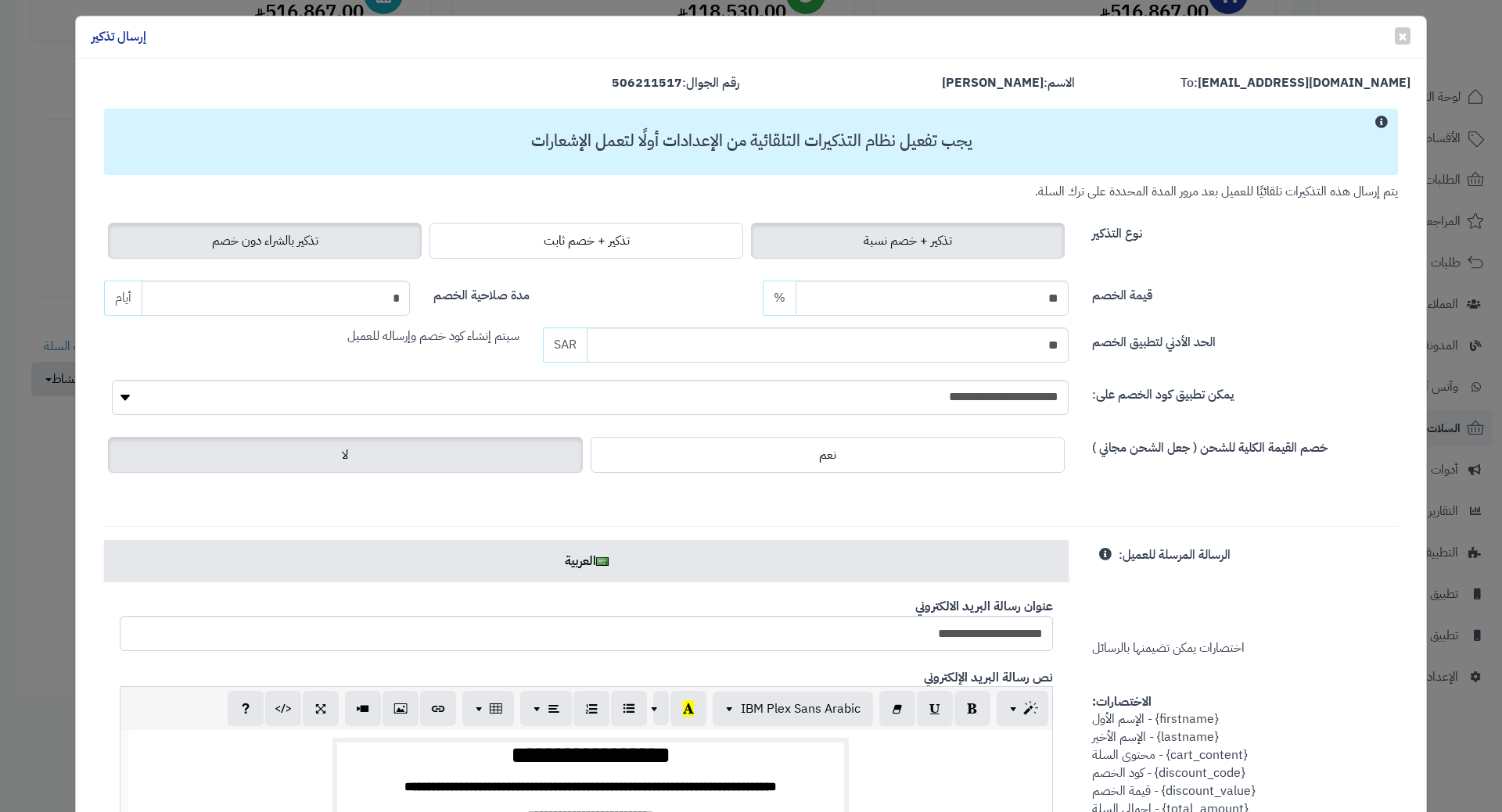
click at [280, 247] on span "تذكير بالشراء دون خصم" at bounding box center [265, 241] width 106 height 19
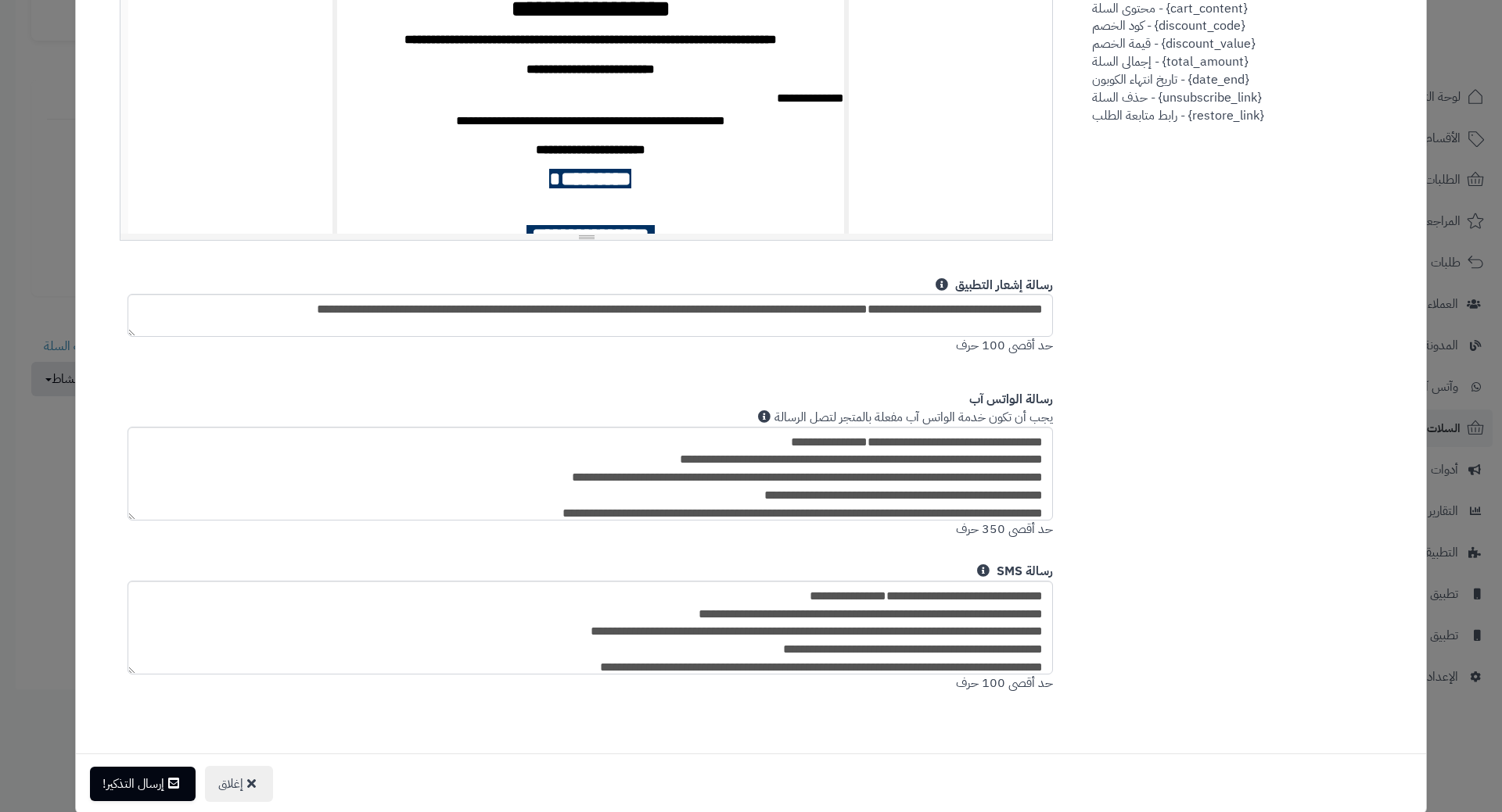
scroll to position [550, 0]
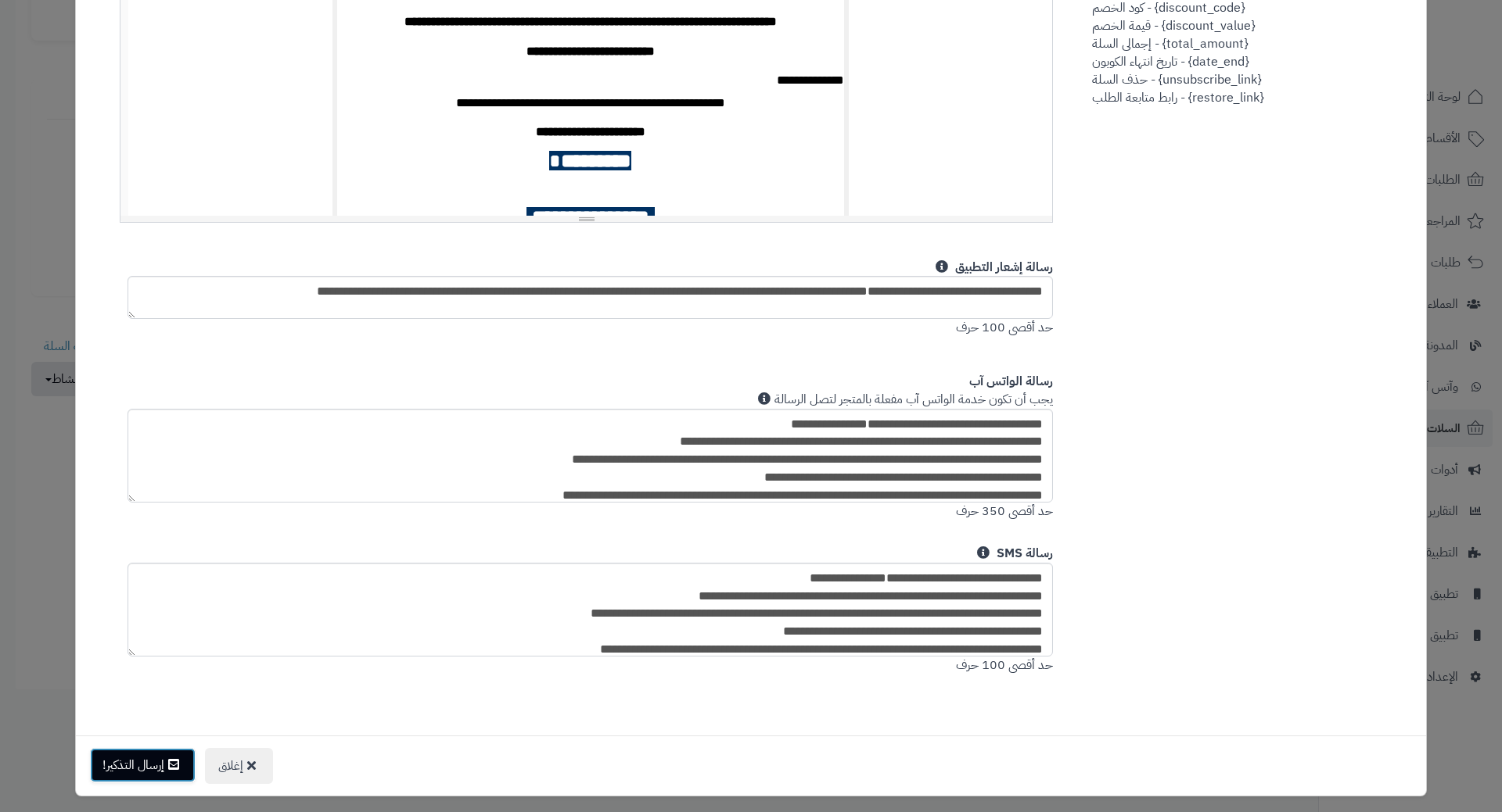
click at [155, 756] on button "إرسال التذكير!" at bounding box center [142, 765] width 106 height 34
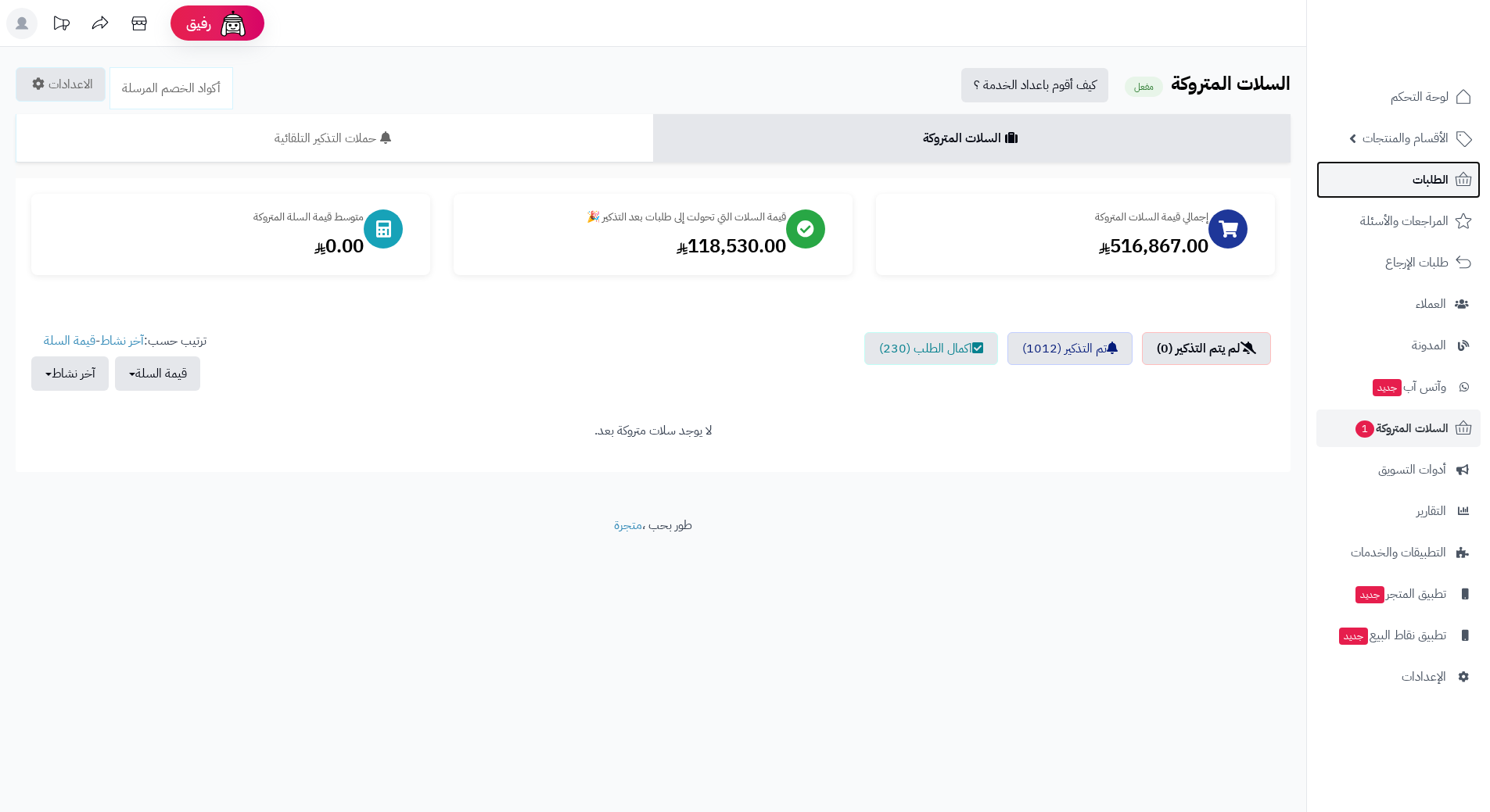
click at [1380, 173] on link "الطلبات" at bounding box center [1398, 179] width 164 height 37
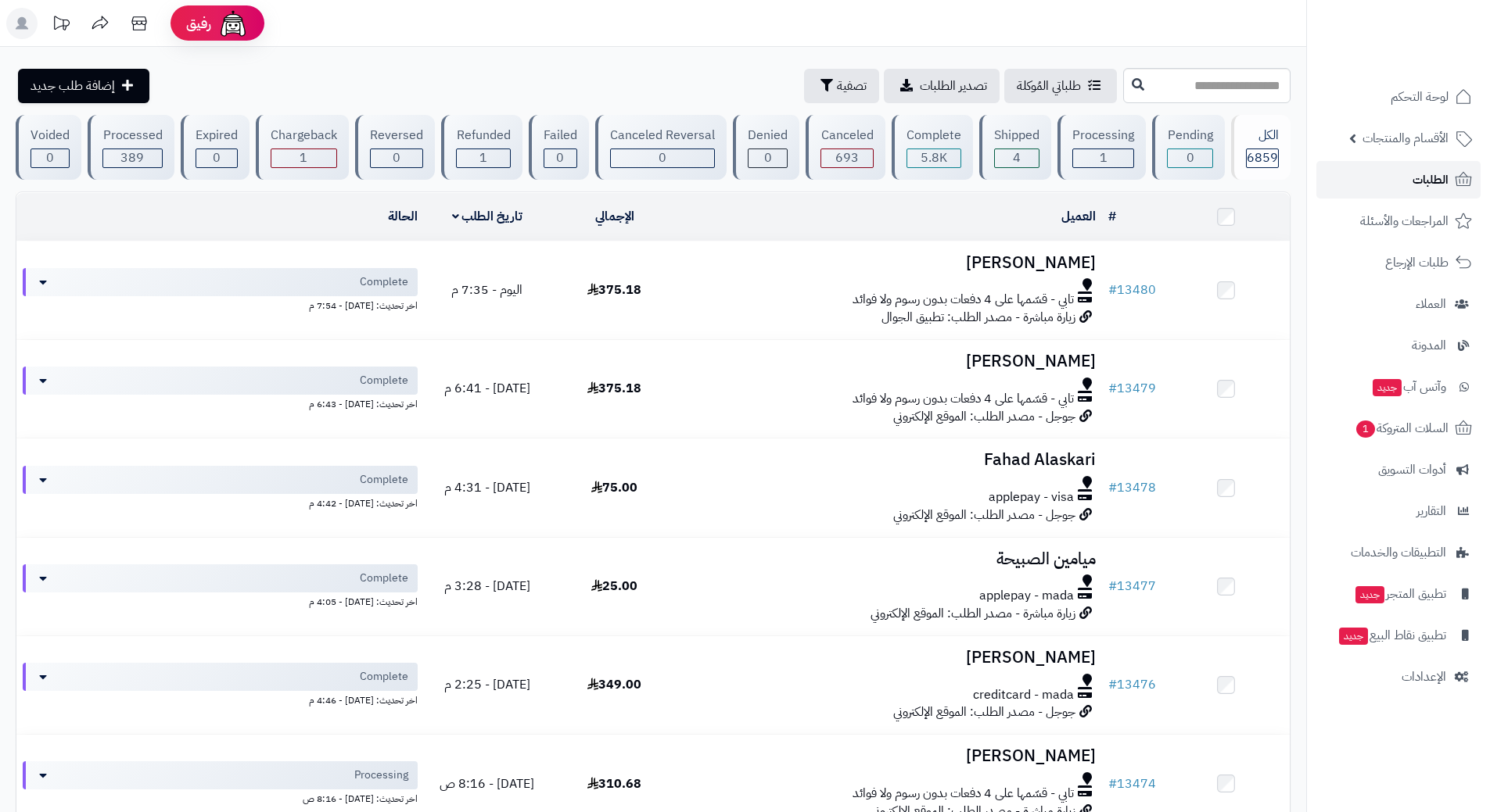
click at [1374, 173] on link "الطلبات" at bounding box center [1398, 179] width 164 height 37
click at [1349, 422] on link "السلات المتروكة 1" at bounding box center [1398, 428] width 164 height 37
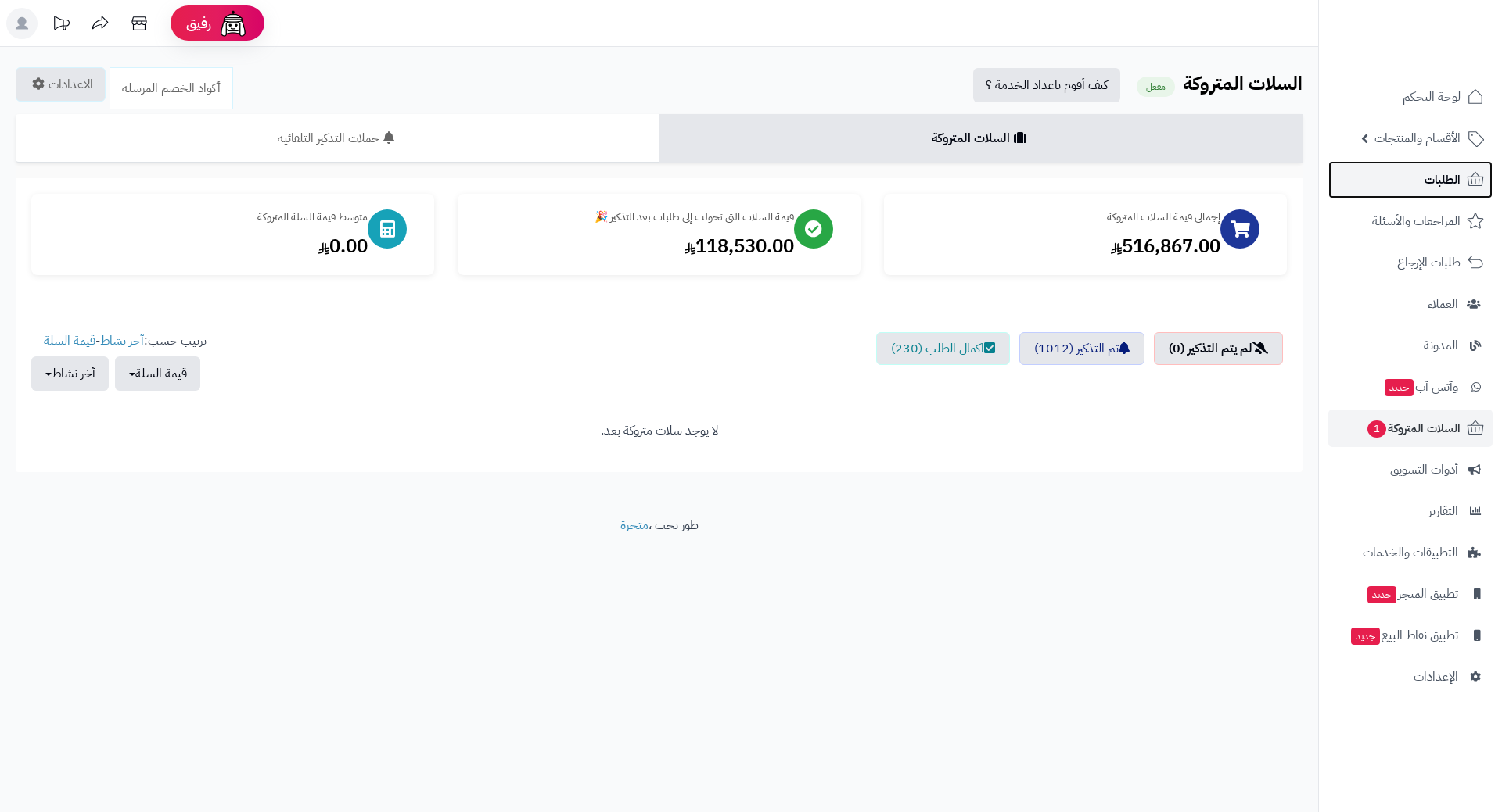
click at [1385, 175] on link "الطلبات" at bounding box center [1410, 179] width 164 height 37
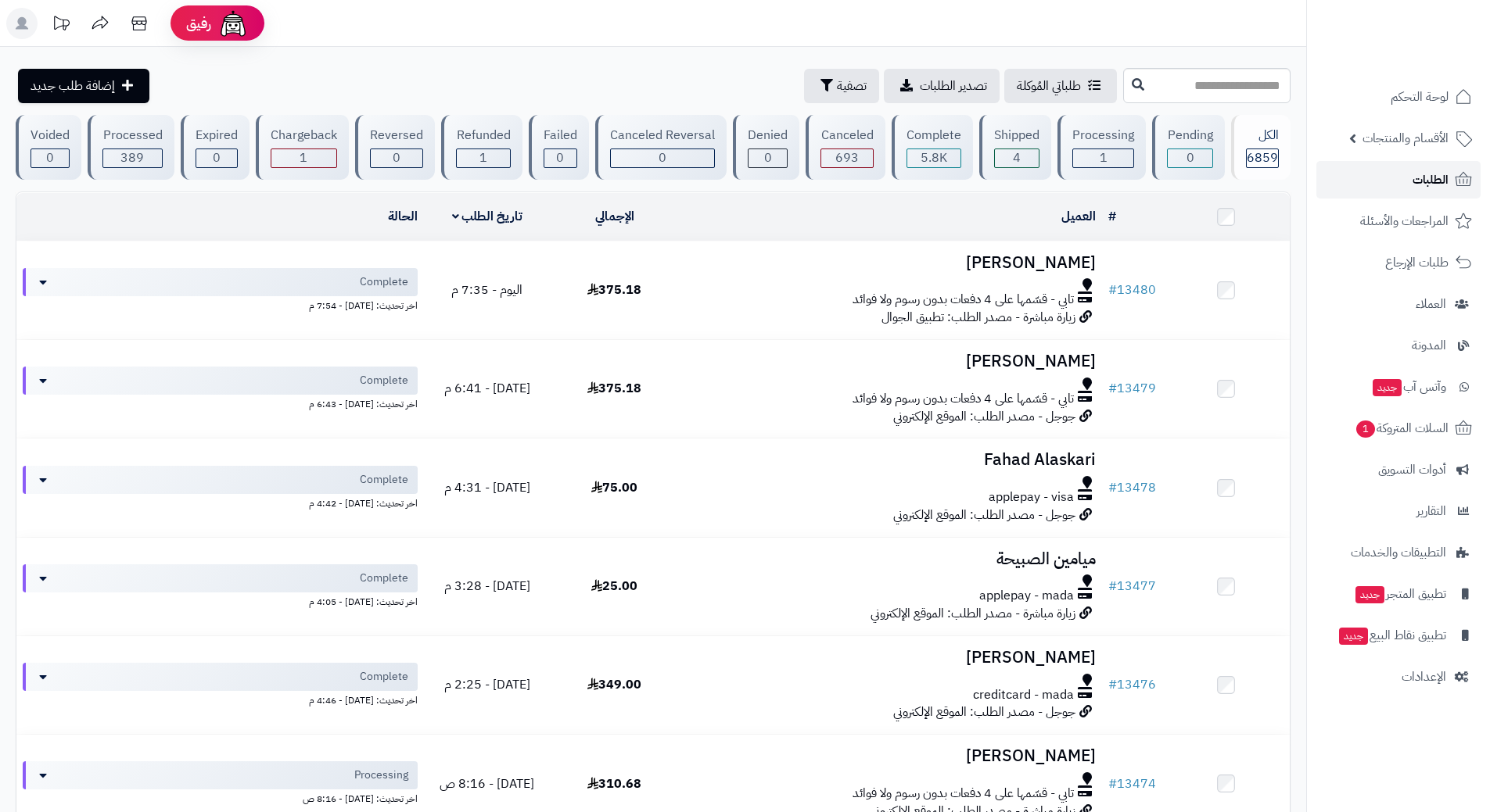
click at [1396, 170] on link "الطلبات" at bounding box center [1398, 179] width 164 height 37
click at [1216, 90] on input "text" at bounding box center [1207, 86] width 167 height 35
click at [1210, 79] on input "text" at bounding box center [1207, 86] width 167 height 35
click at [1358, 167] on link "الطلبات" at bounding box center [1398, 179] width 164 height 37
type input "*****"
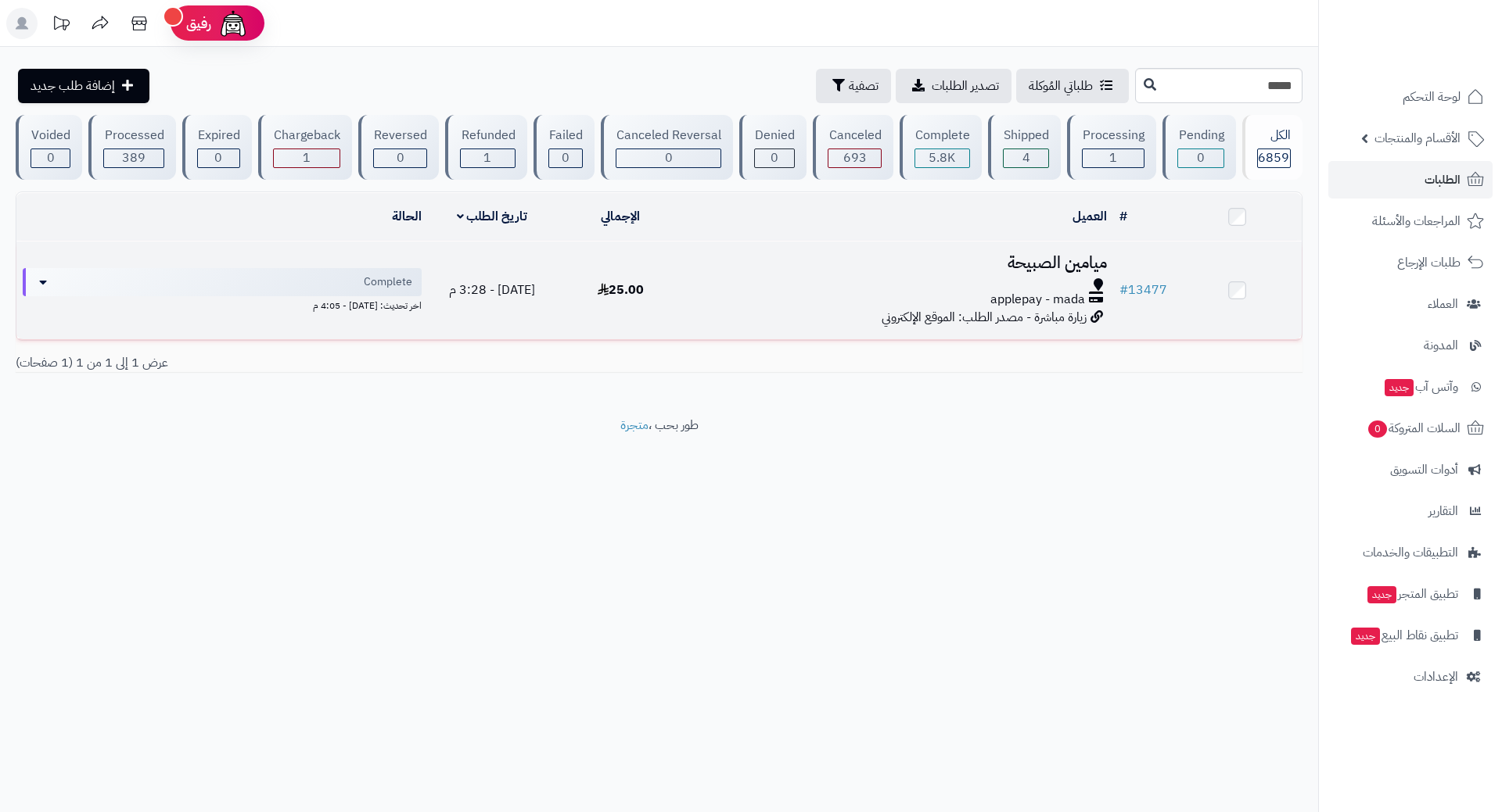
click at [732, 257] on h3 "ميامين الصبيحة" at bounding box center [900, 262] width 416 height 18
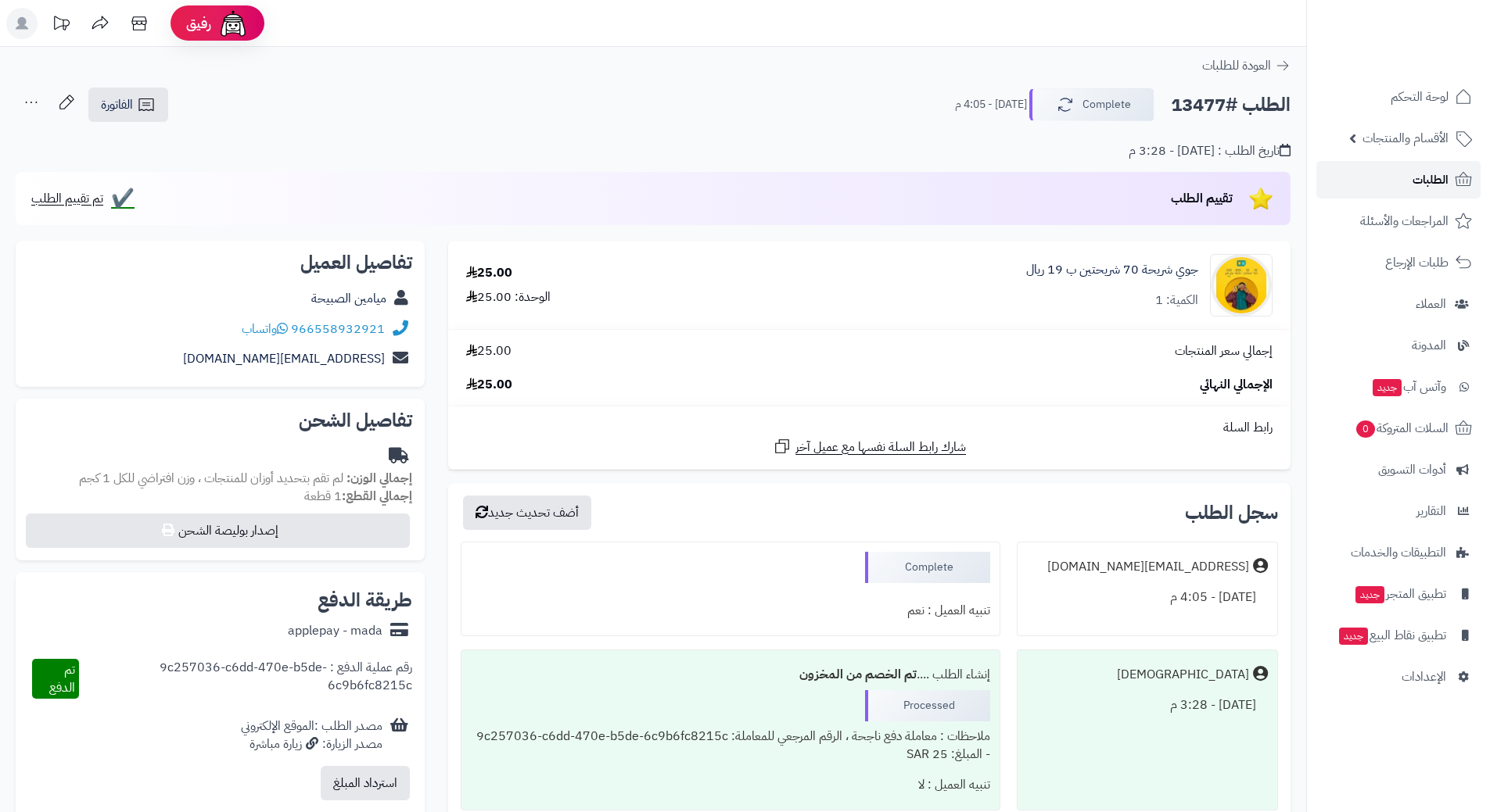
click at [1365, 170] on link "الطلبات" at bounding box center [1398, 179] width 164 height 37
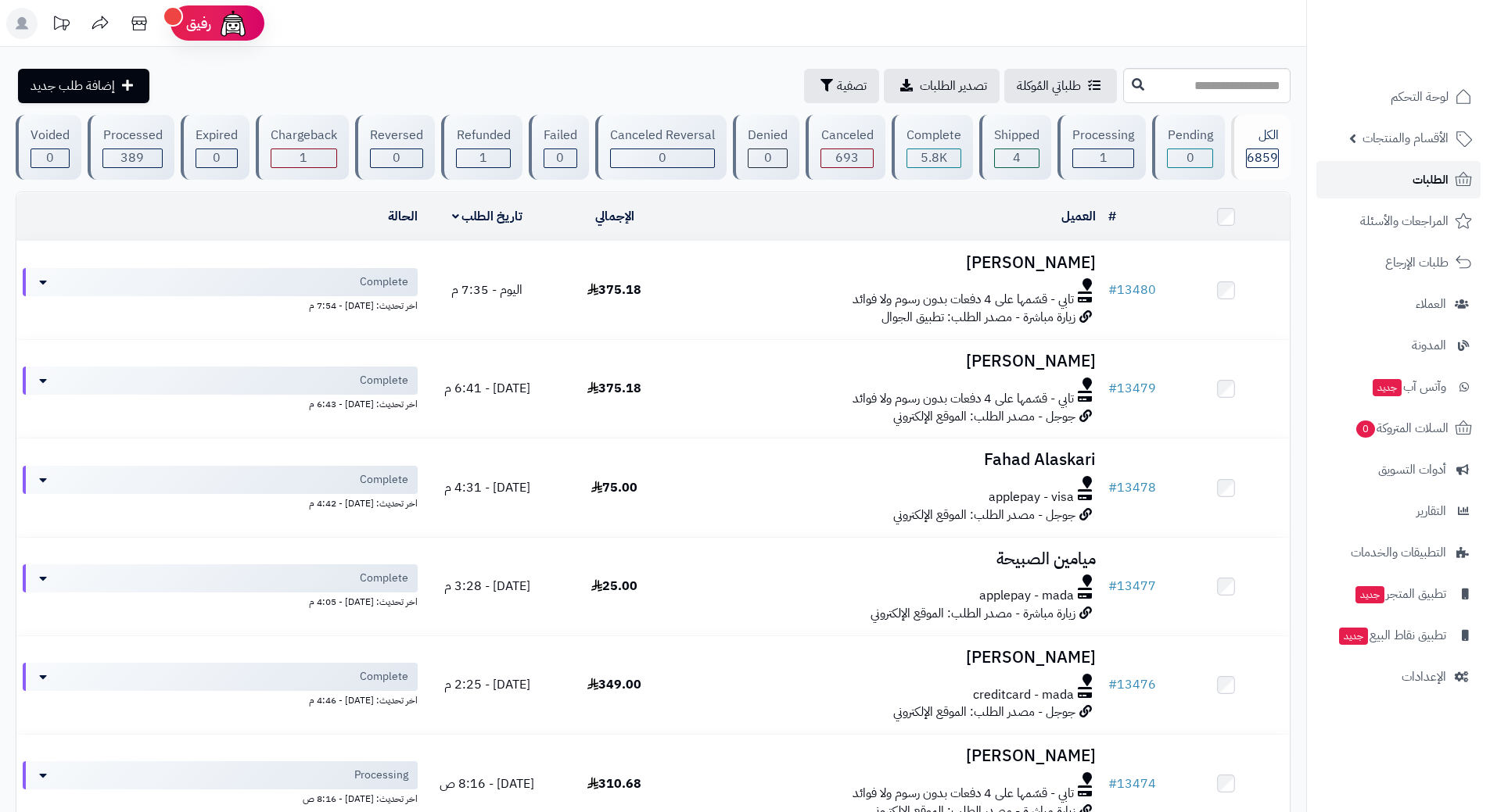
click at [1396, 175] on link "الطلبات" at bounding box center [1398, 179] width 164 height 37
